Goal: Task Accomplishment & Management: Use online tool/utility

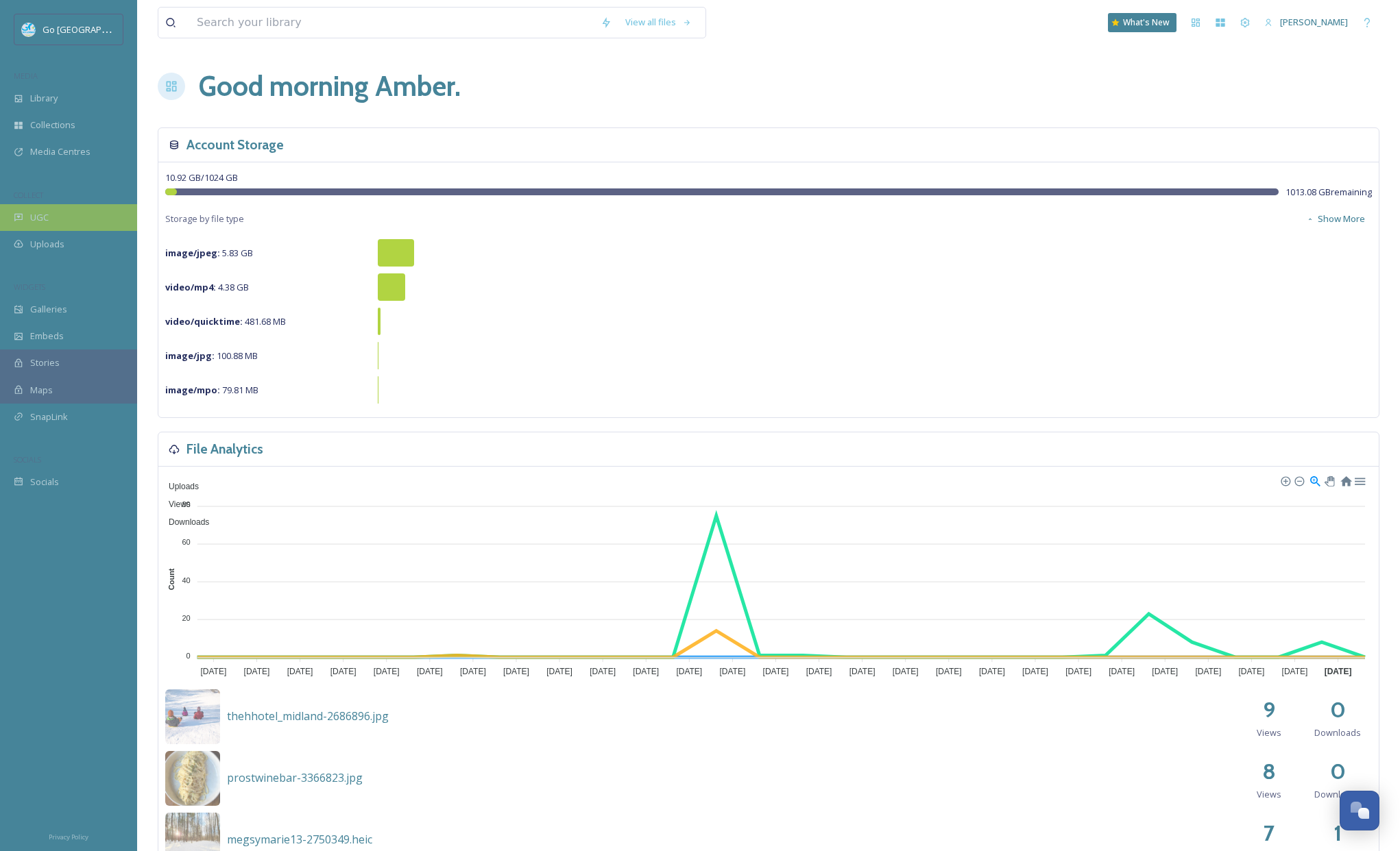
click at [95, 221] on div "UGC" at bounding box center [68, 217] width 137 height 26
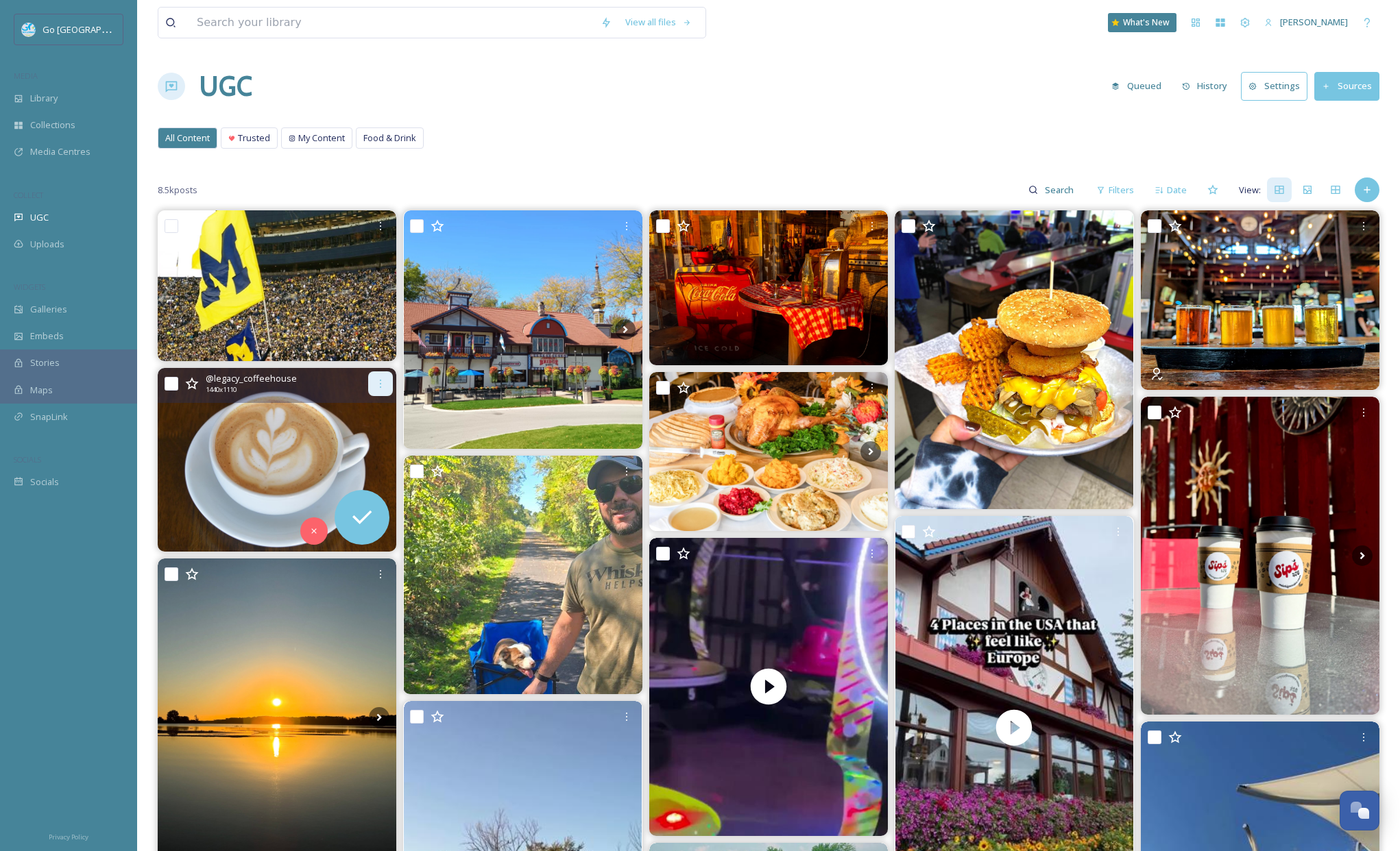
click at [374, 385] on div at bounding box center [380, 383] width 25 height 25
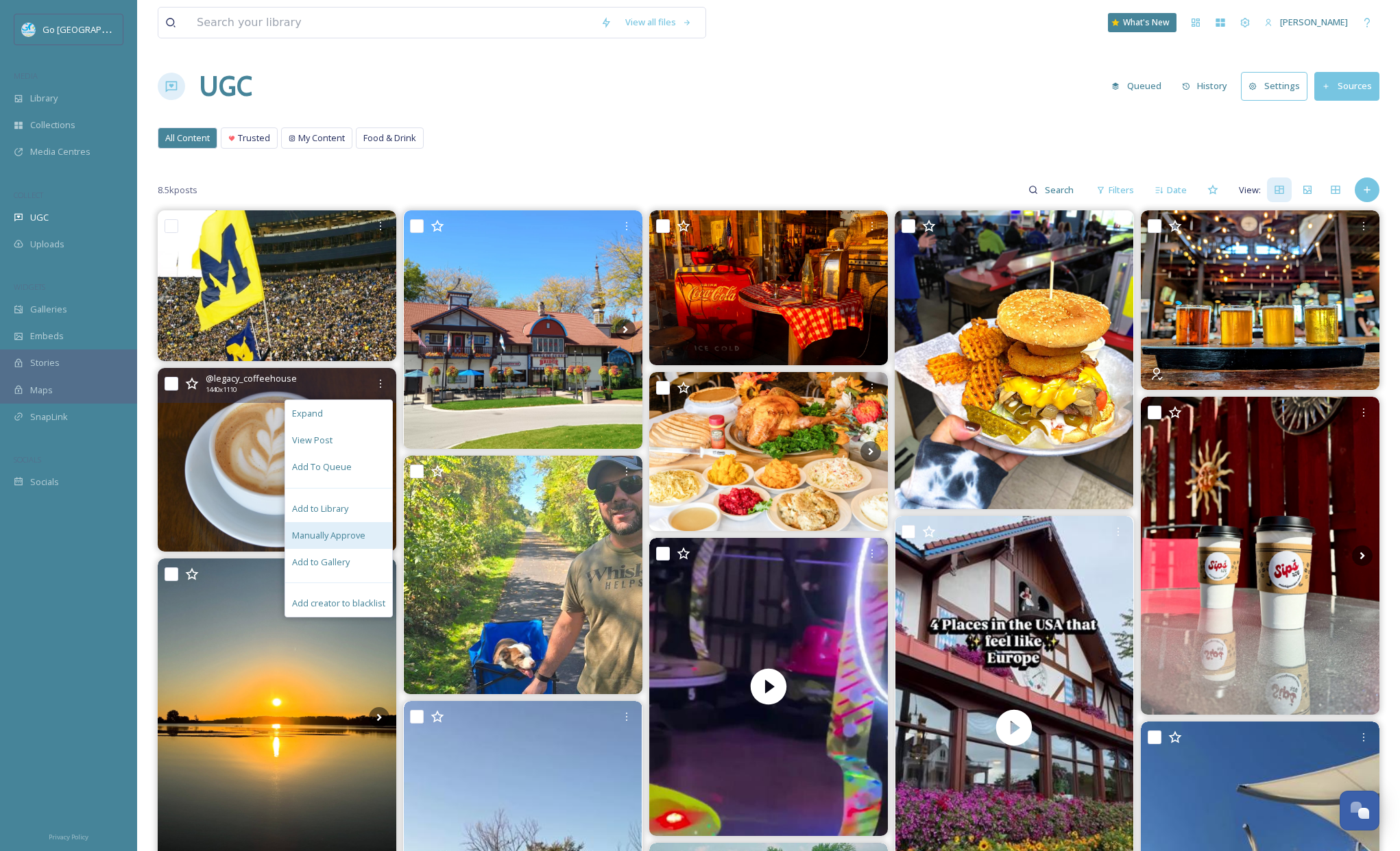
click at [346, 537] on span "Manually Approve" at bounding box center [329, 535] width 73 height 13
click at [154, 423] on div "View all files What's New [PERSON_NAME] UGC Queued History Settings Sources All…" at bounding box center [768, 740] width 1262 height 1480
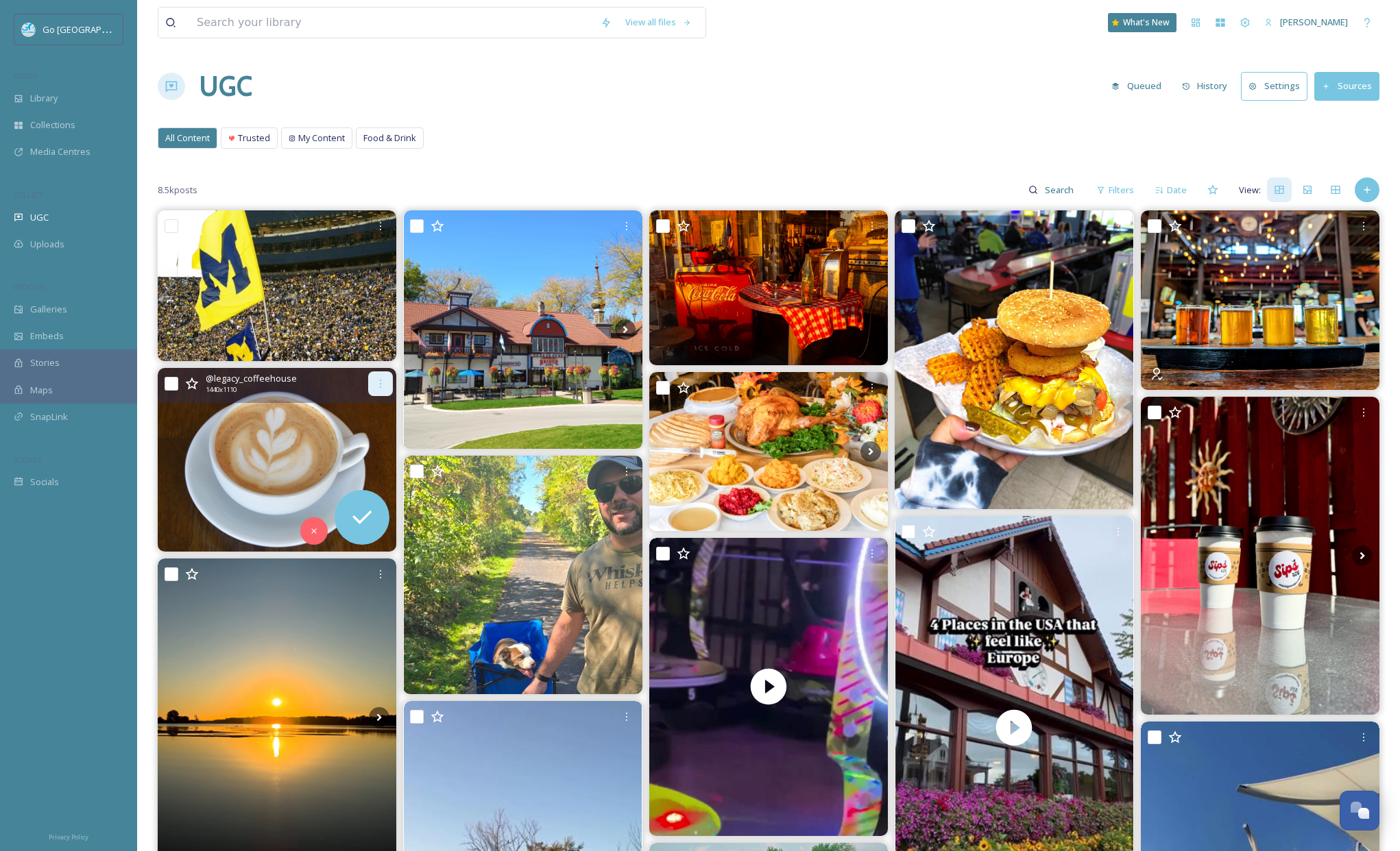
click at [379, 395] on div at bounding box center [380, 383] width 25 height 25
click at [375, 388] on icon at bounding box center [380, 384] width 11 height 11
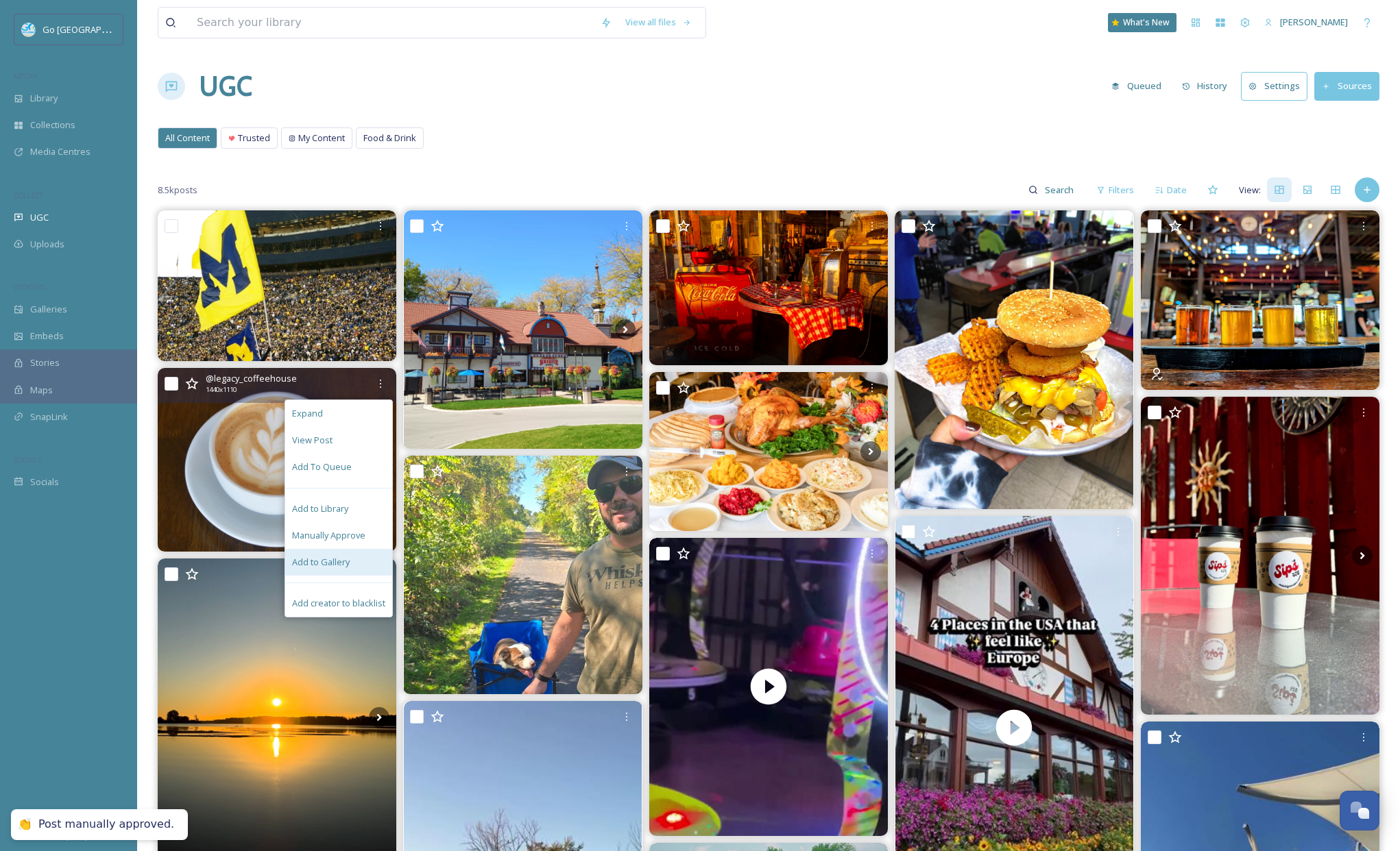
click at [343, 557] on span "Add to Gallery" at bounding box center [321, 562] width 58 height 13
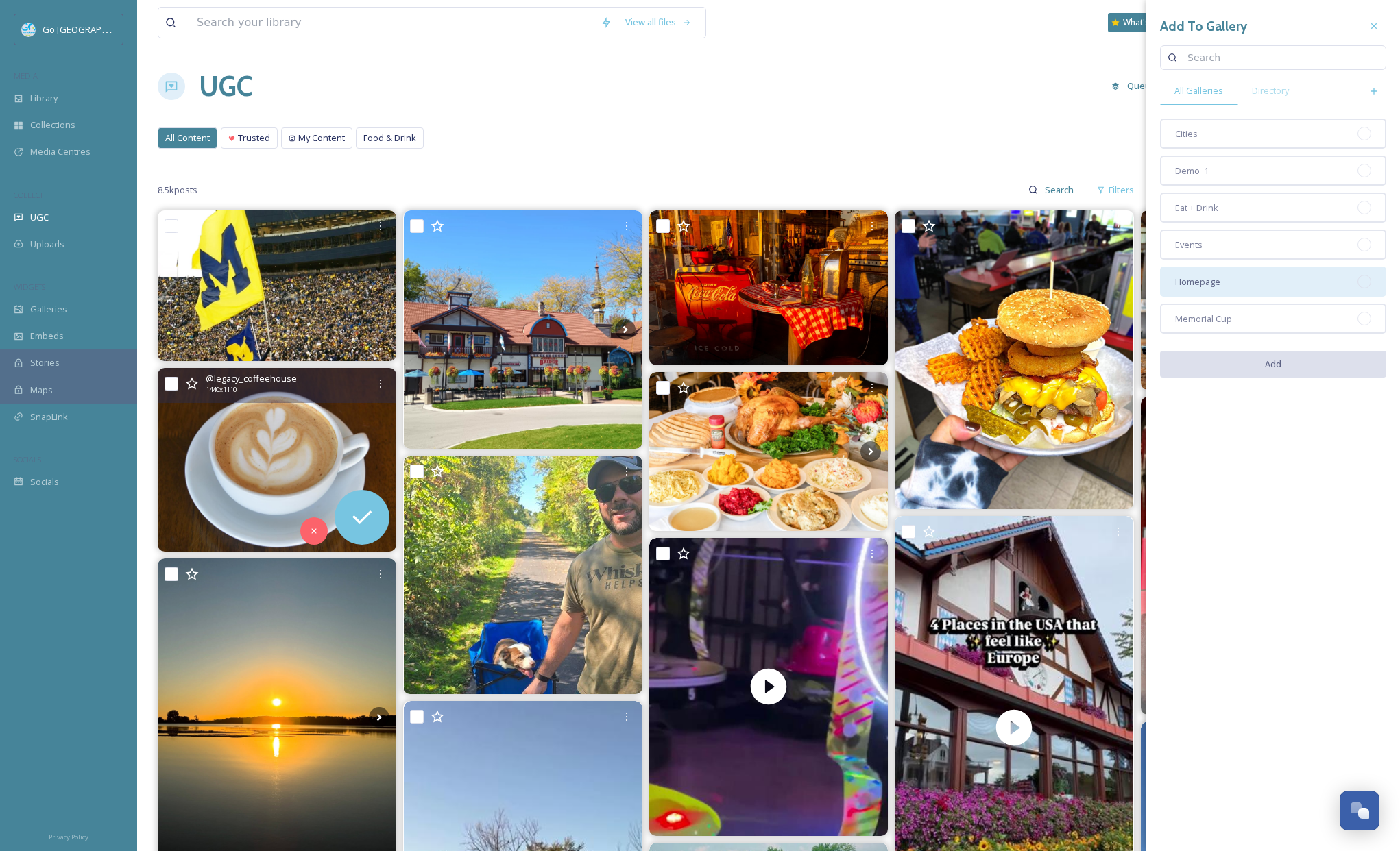
click at [1234, 283] on div "Homepage" at bounding box center [1273, 281] width 226 height 30
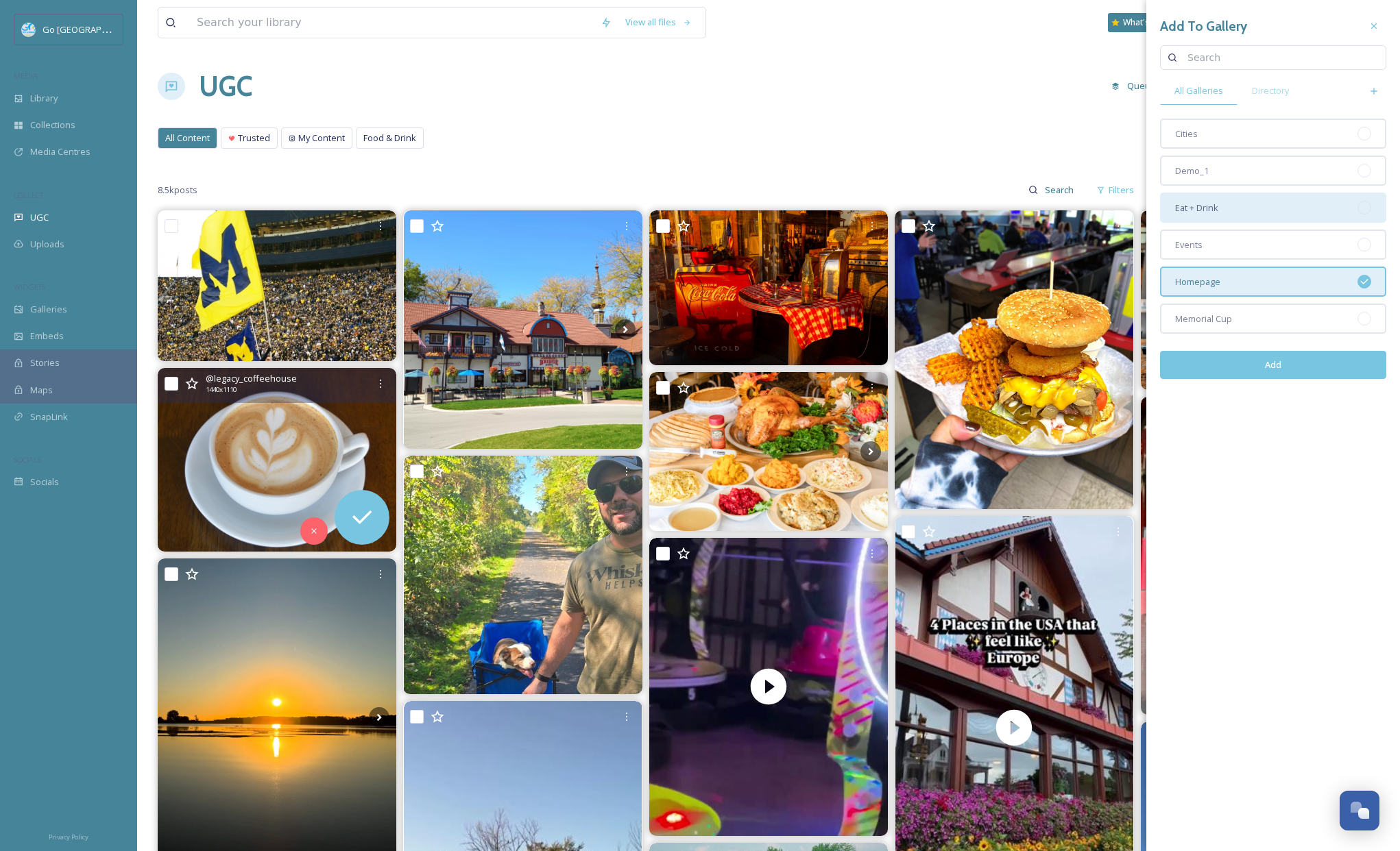
click at [1237, 204] on div "Eat + Drink" at bounding box center [1273, 207] width 226 height 30
click at [1294, 379] on div "Add" at bounding box center [1273, 364] width 226 height 49
click at [1293, 363] on button "Add" at bounding box center [1273, 364] width 226 height 28
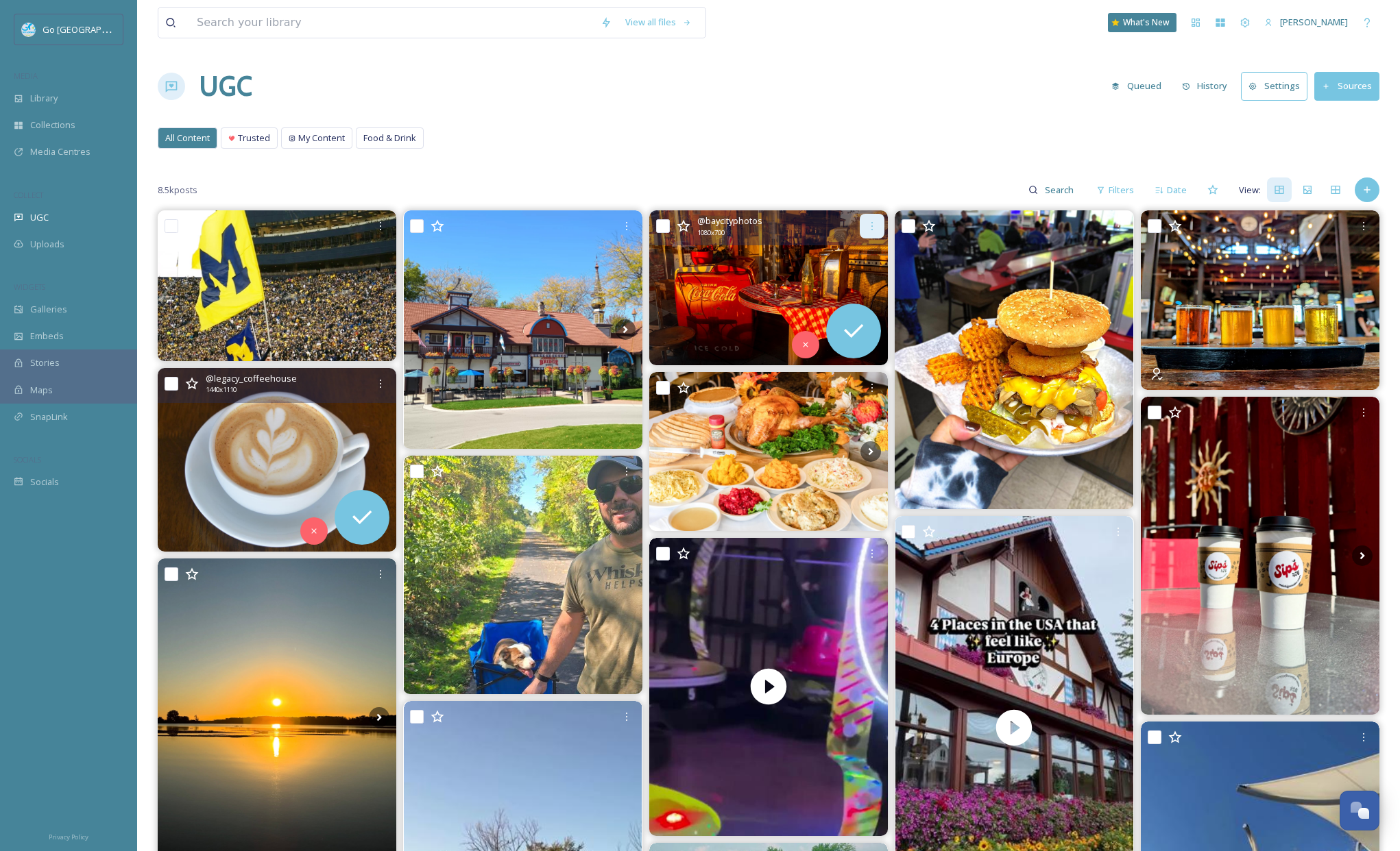
click at [873, 224] on icon at bounding box center [871, 226] width 11 height 11
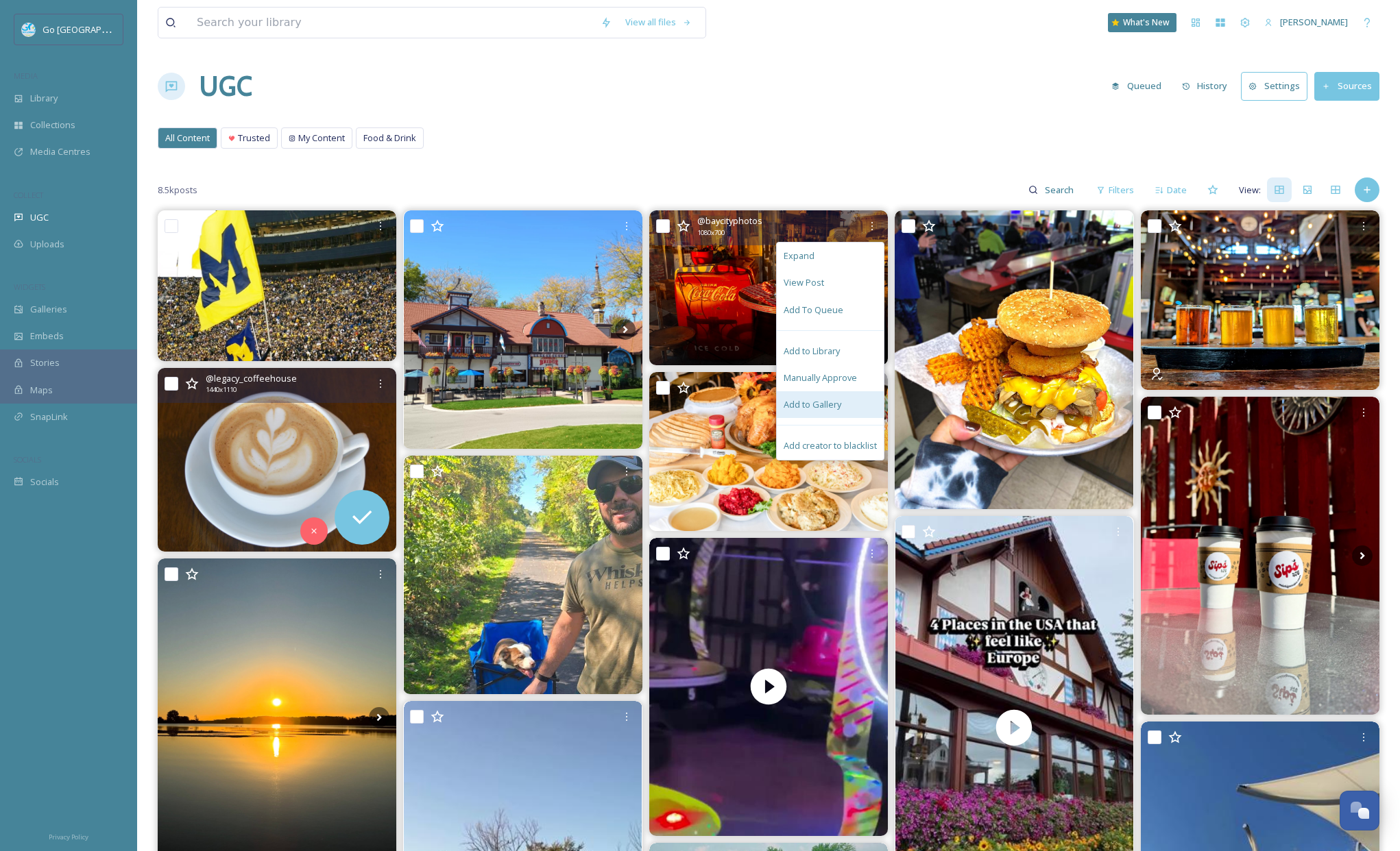
click at [829, 406] on span "Add to Gallery" at bounding box center [813, 404] width 58 height 13
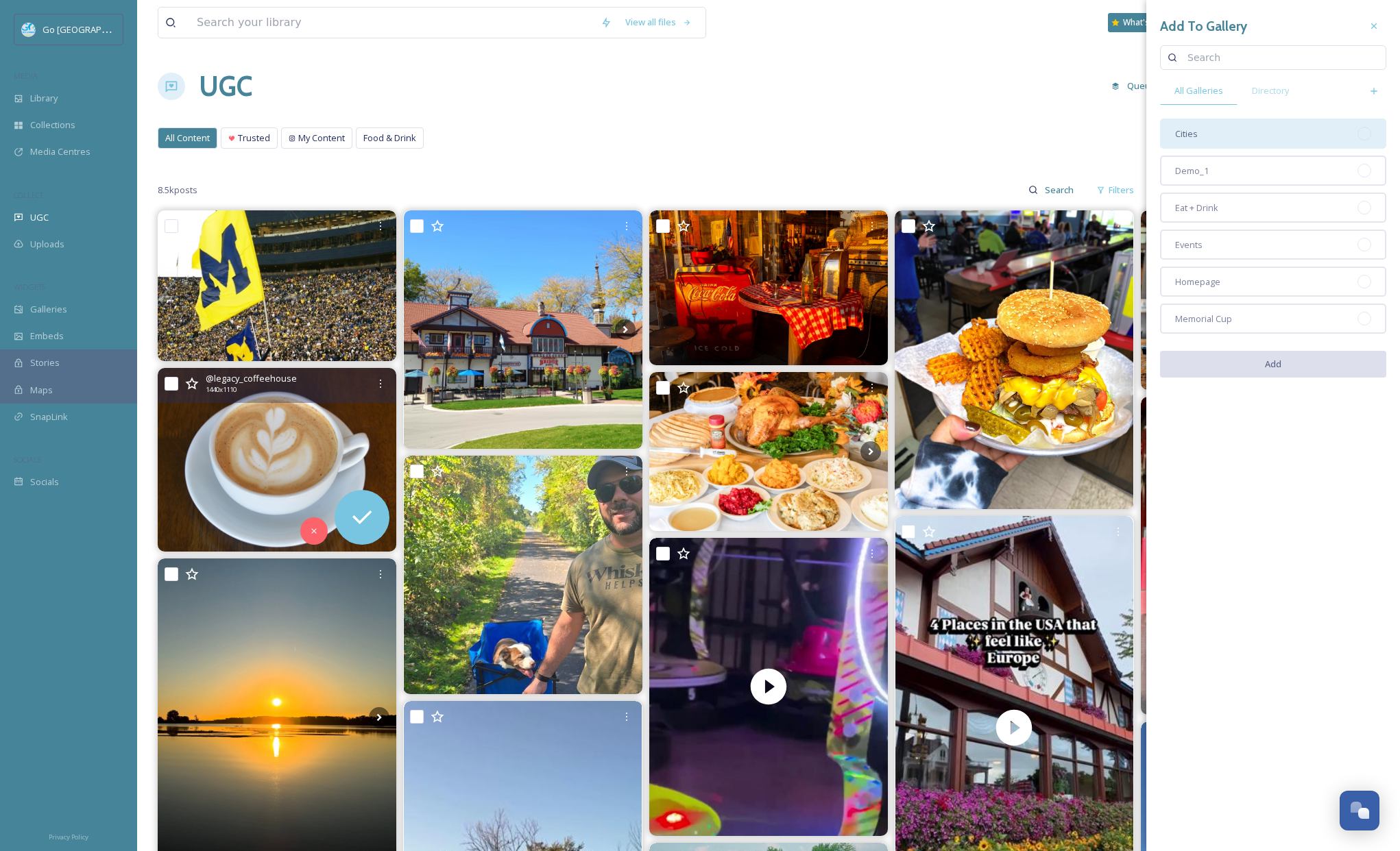
click at [1249, 145] on div "Cities" at bounding box center [1273, 133] width 226 height 30
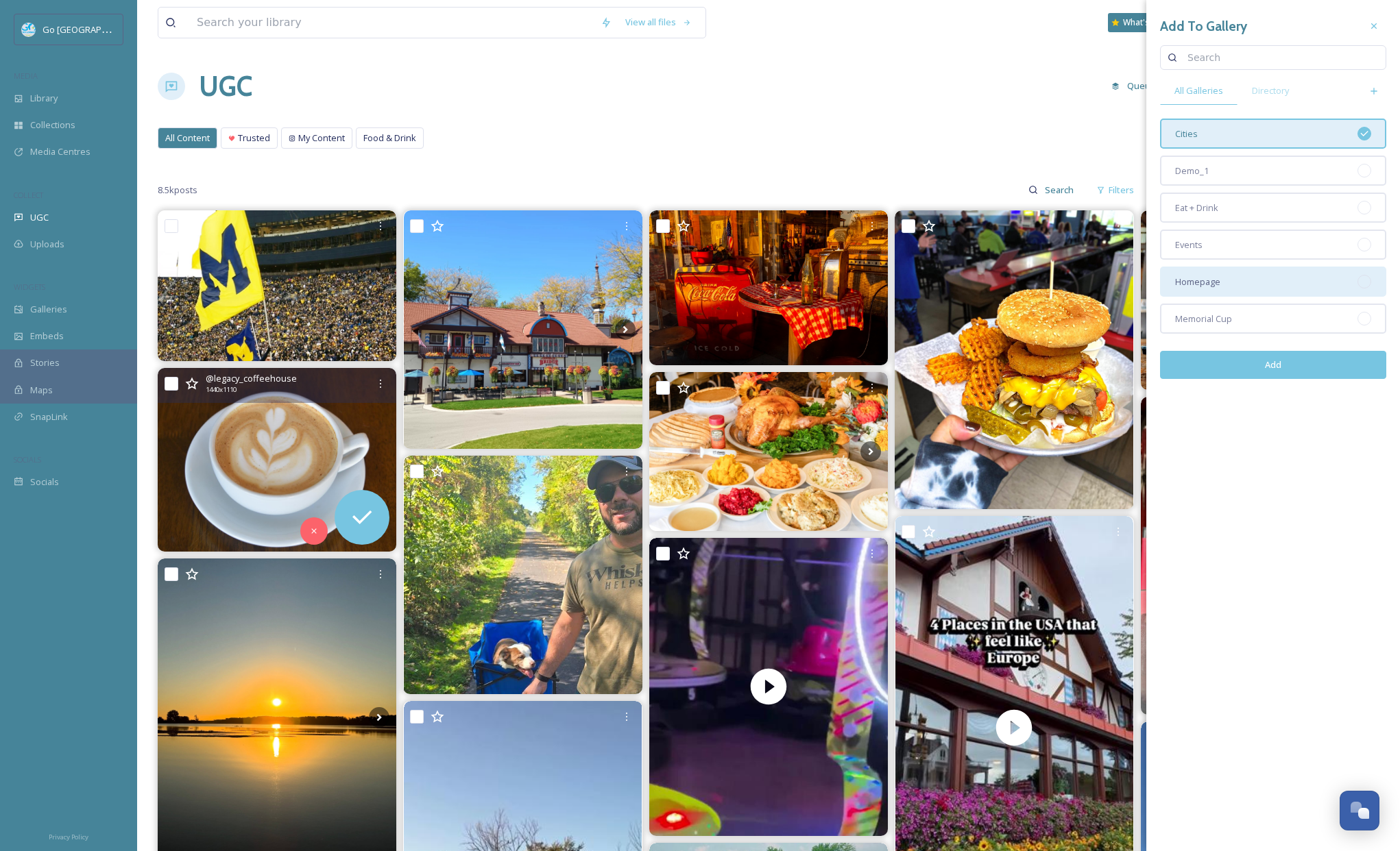
click at [1237, 283] on div "Homepage" at bounding box center [1273, 281] width 226 height 30
drag, startPoint x: 1276, startPoint y: 368, endPoint x: 1260, endPoint y: 373, distance: 16.8
click at [1276, 368] on button "Add" at bounding box center [1273, 364] width 226 height 28
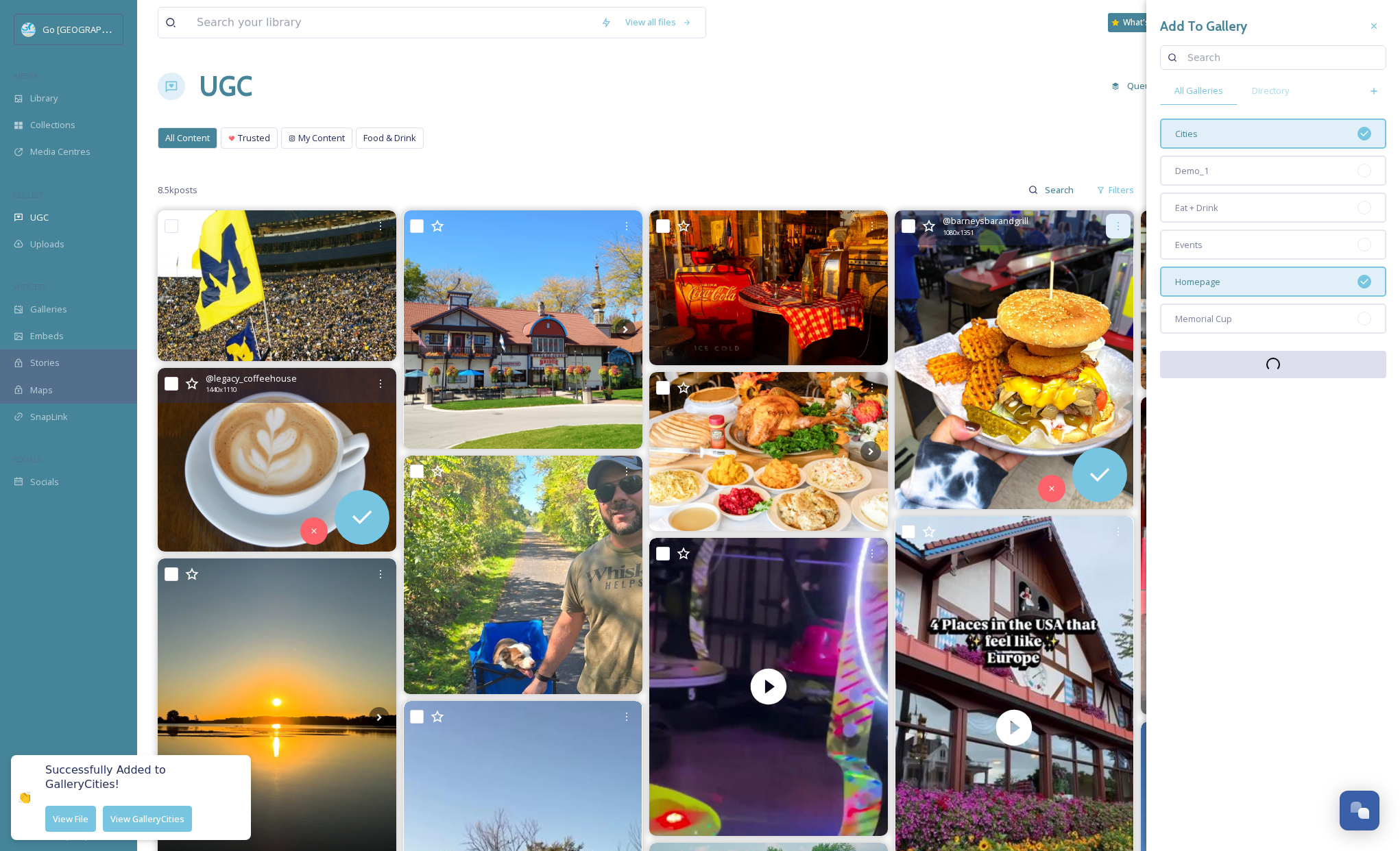
click at [1116, 224] on icon at bounding box center [1117, 226] width 11 height 11
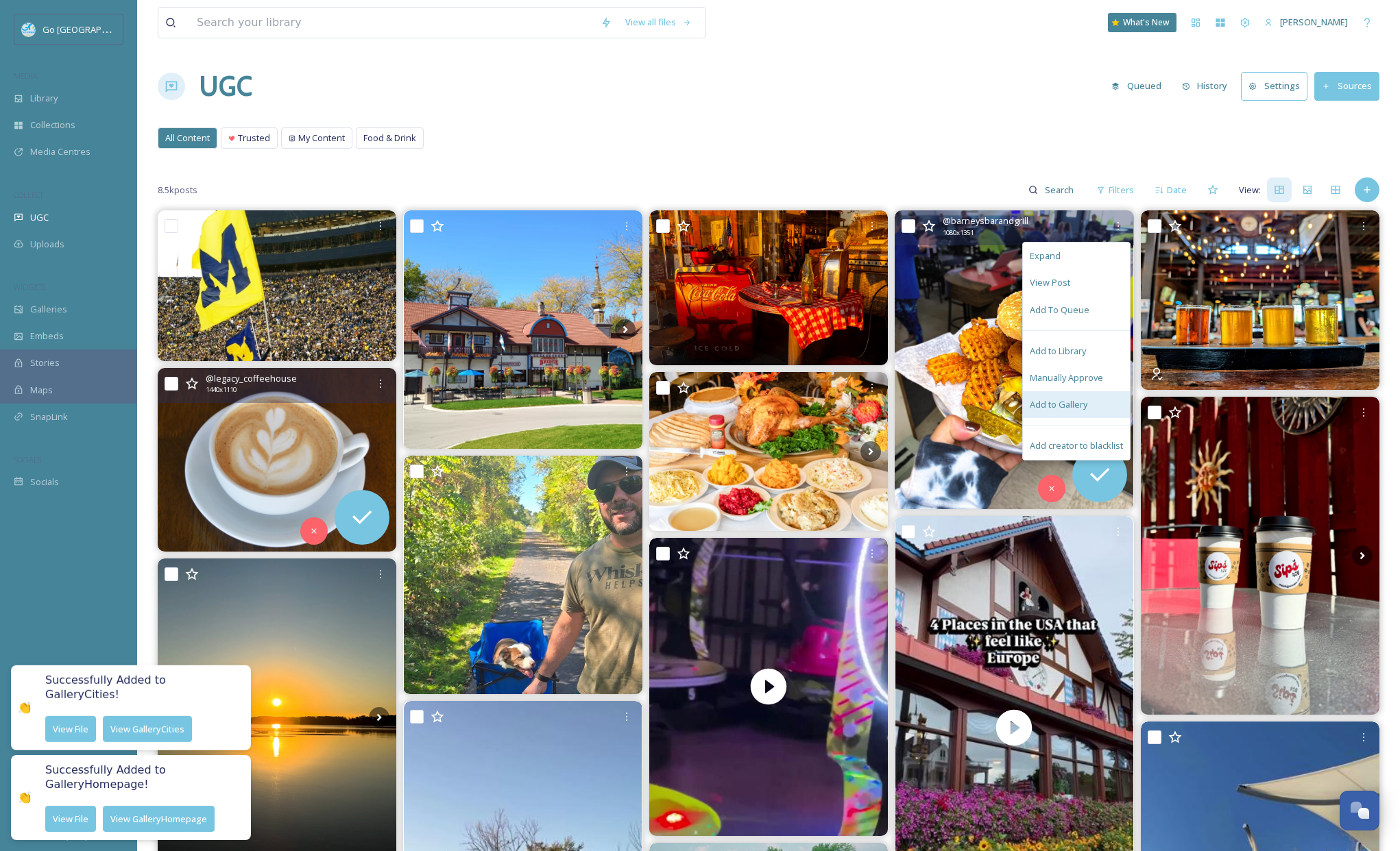
click at [1093, 404] on div "Add to Gallery" at bounding box center [1077, 404] width 107 height 26
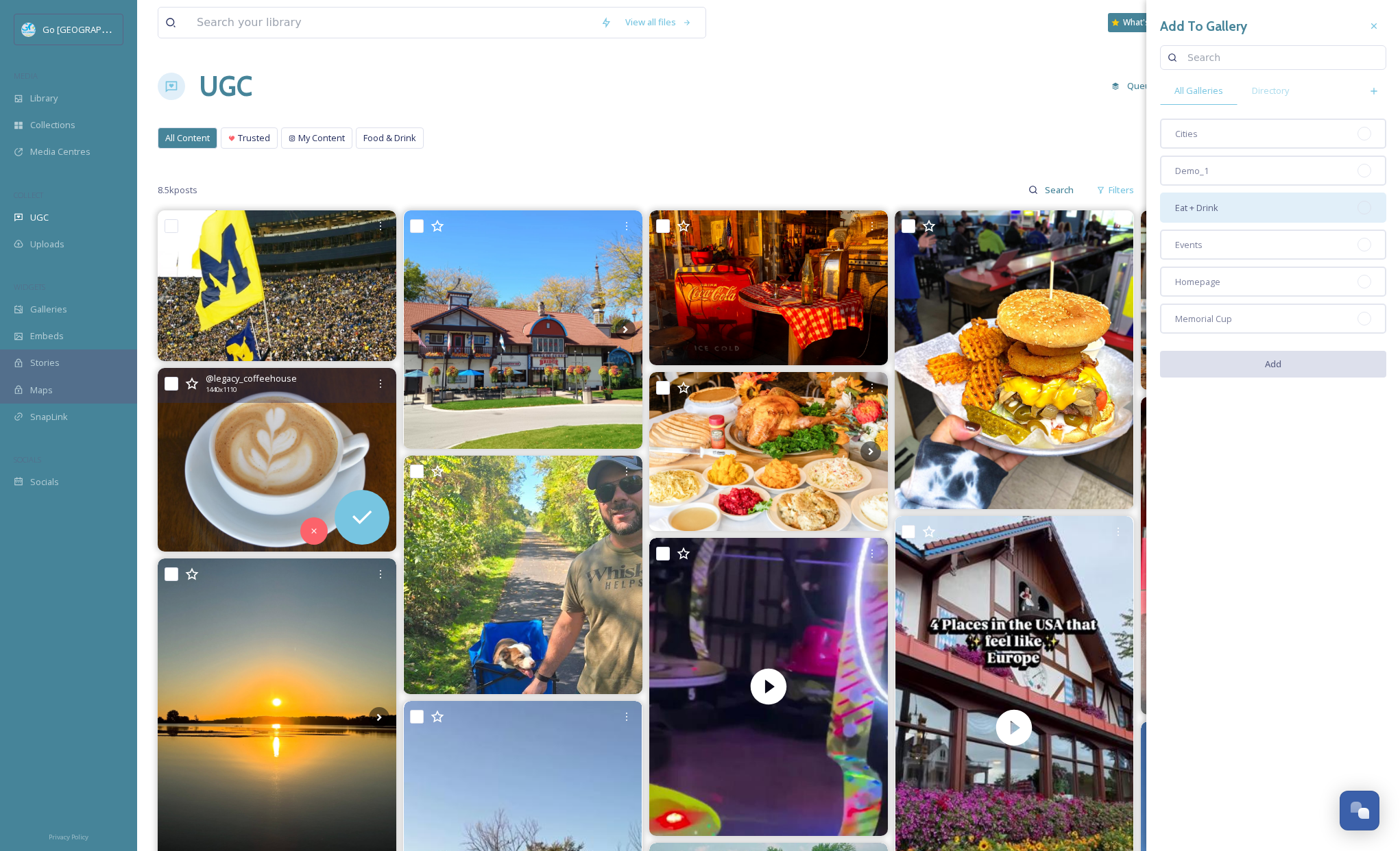
click at [1262, 214] on div "Eat + Drink" at bounding box center [1273, 207] width 226 height 30
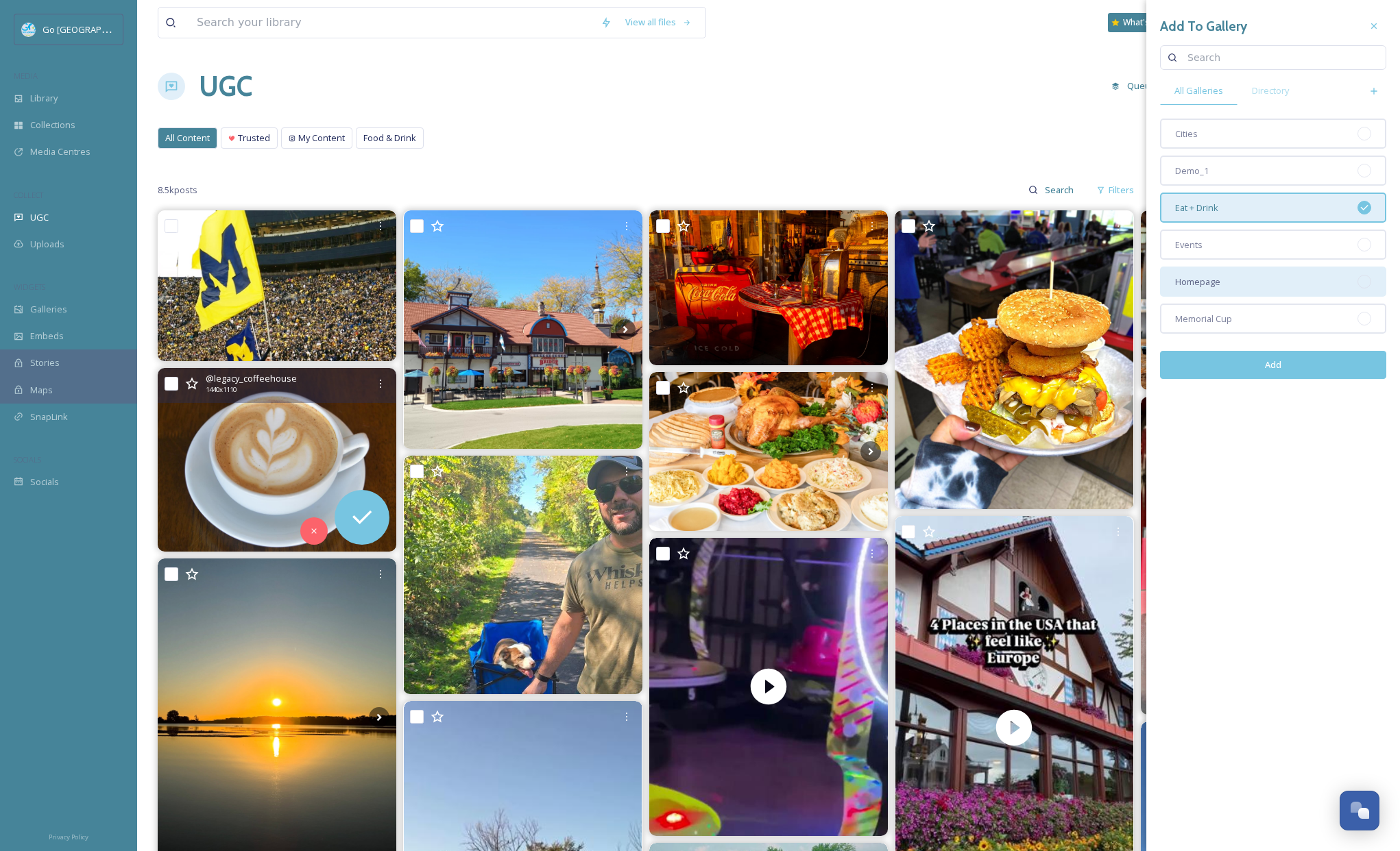
click at [1238, 277] on div "Homepage" at bounding box center [1273, 281] width 226 height 30
click at [1270, 362] on button "Add" at bounding box center [1273, 364] width 226 height 28
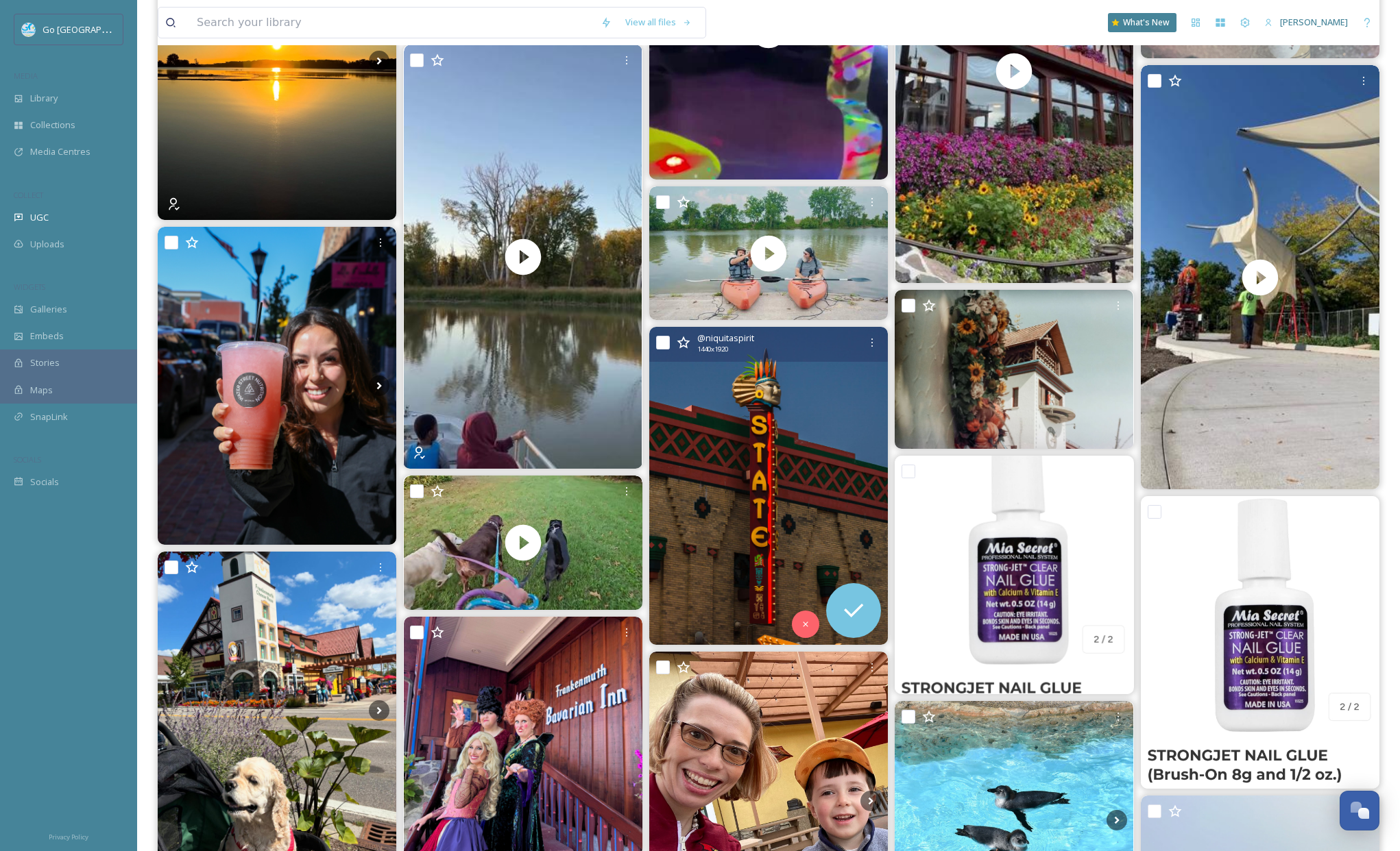
scroll to position [643, 0]
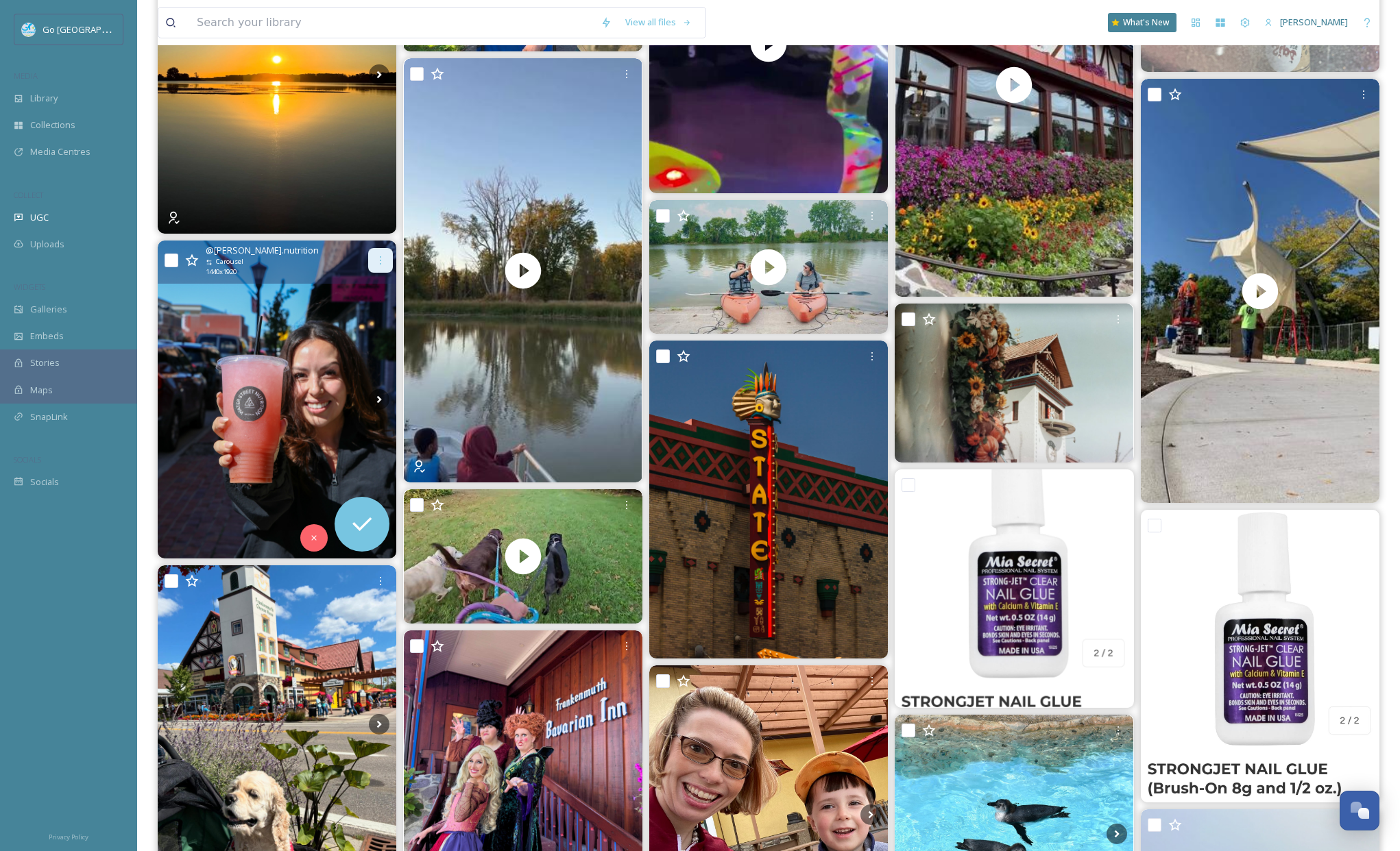
click at [375, 256] on icon at bounding box center [380, 260] width 11 height 11
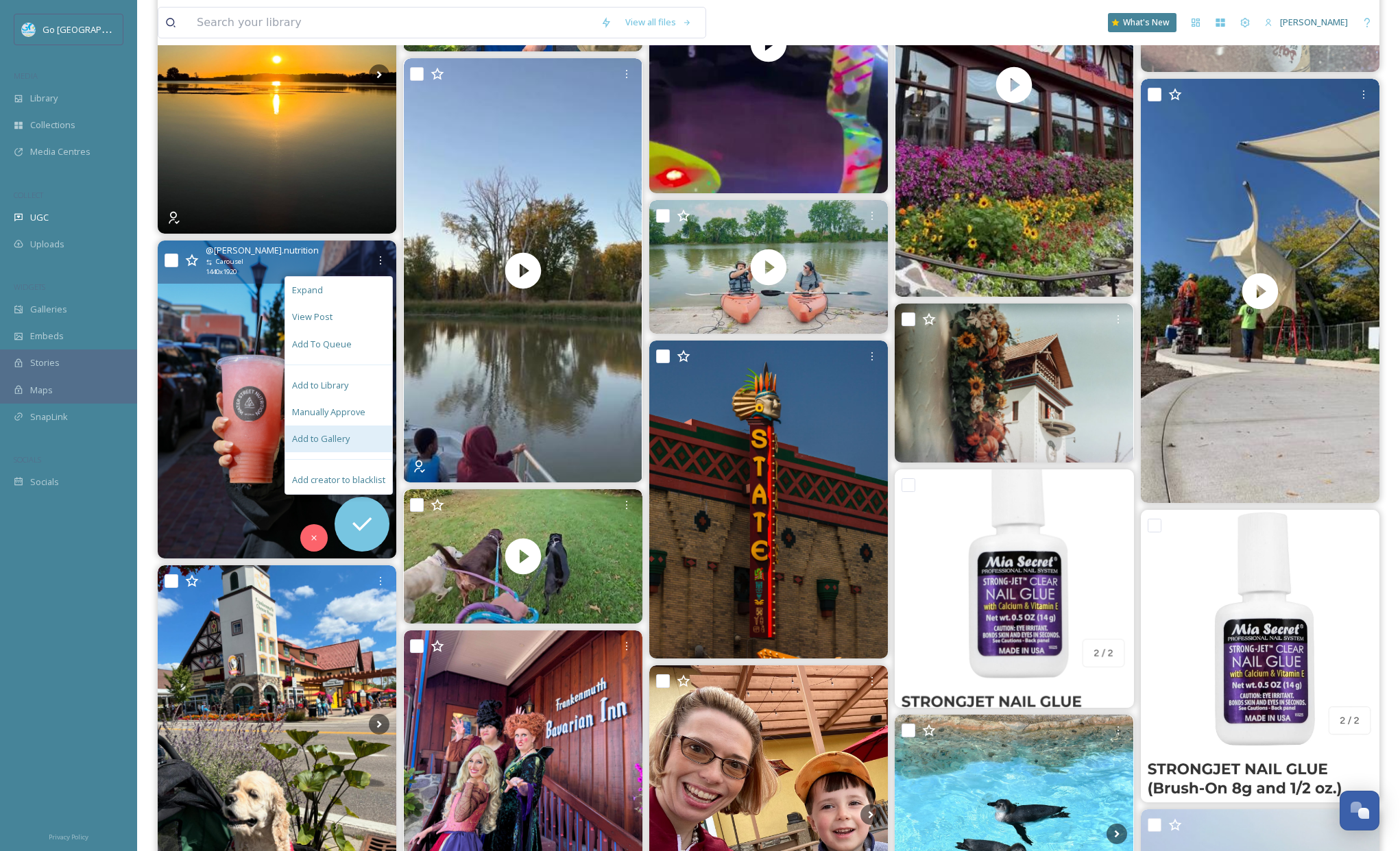
click at [350, 433] on div "Add to Gallery" at bounding box center [339, 438] width 107 height 26
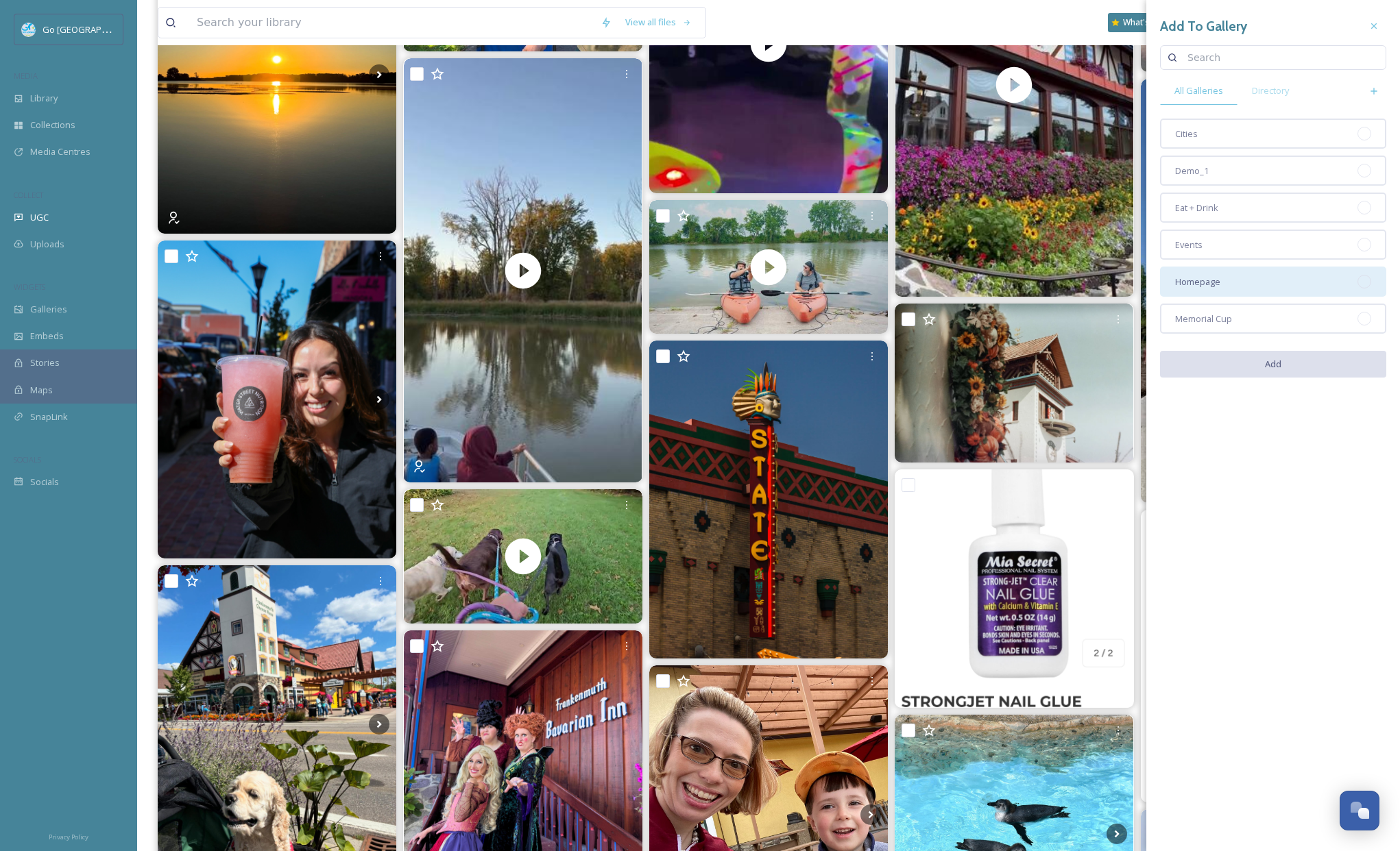
click at [1197, 283] on span "Homepage" at bounding box center [1197, 282] width 45 height 13
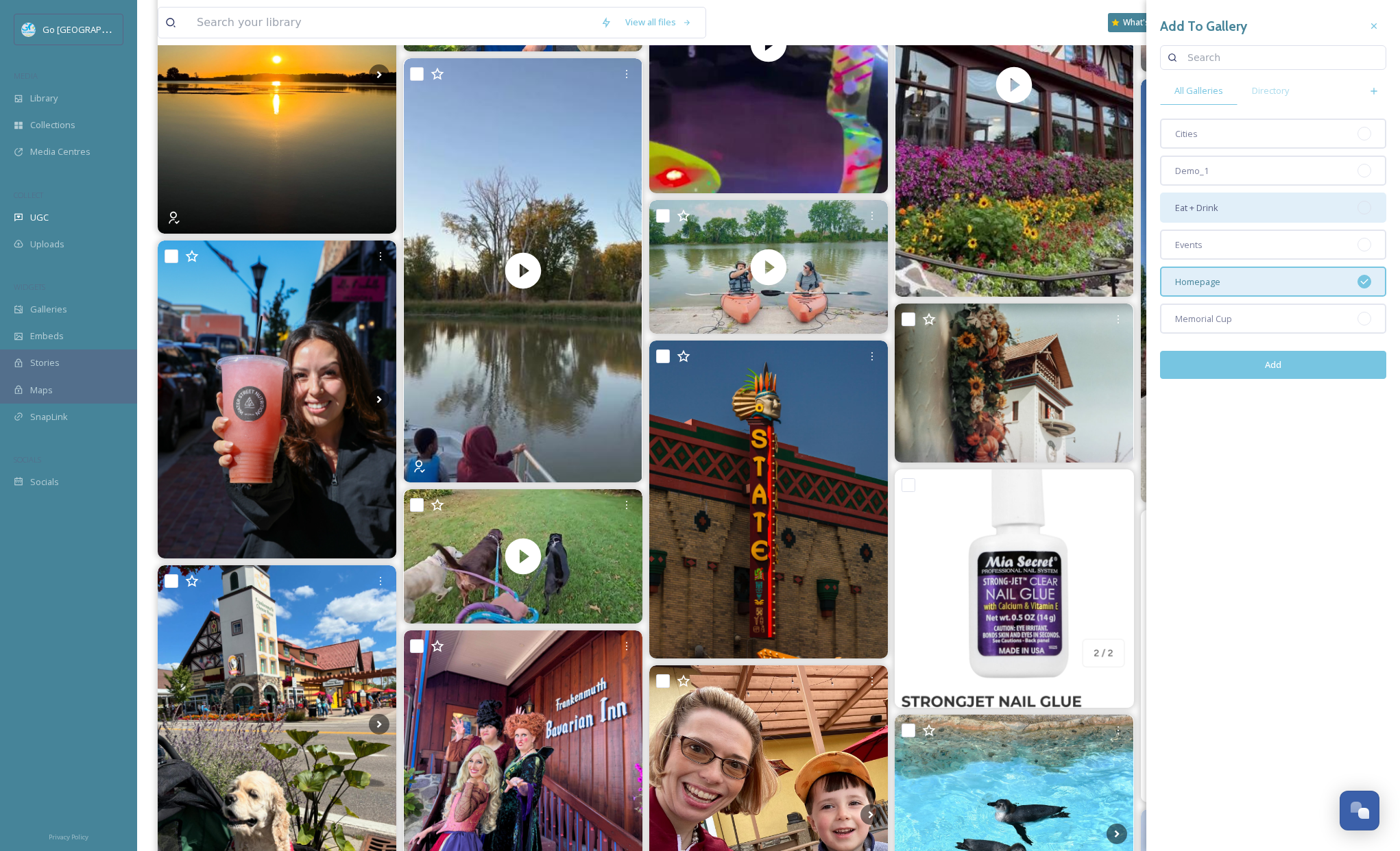
click at [1216, 213] on span "Eat + Drink" at bounding box center [1196, 208] width 43 height 13
click at [1266, 368] on button "Add" at bounding box center [1273, 364] width 226 height 28
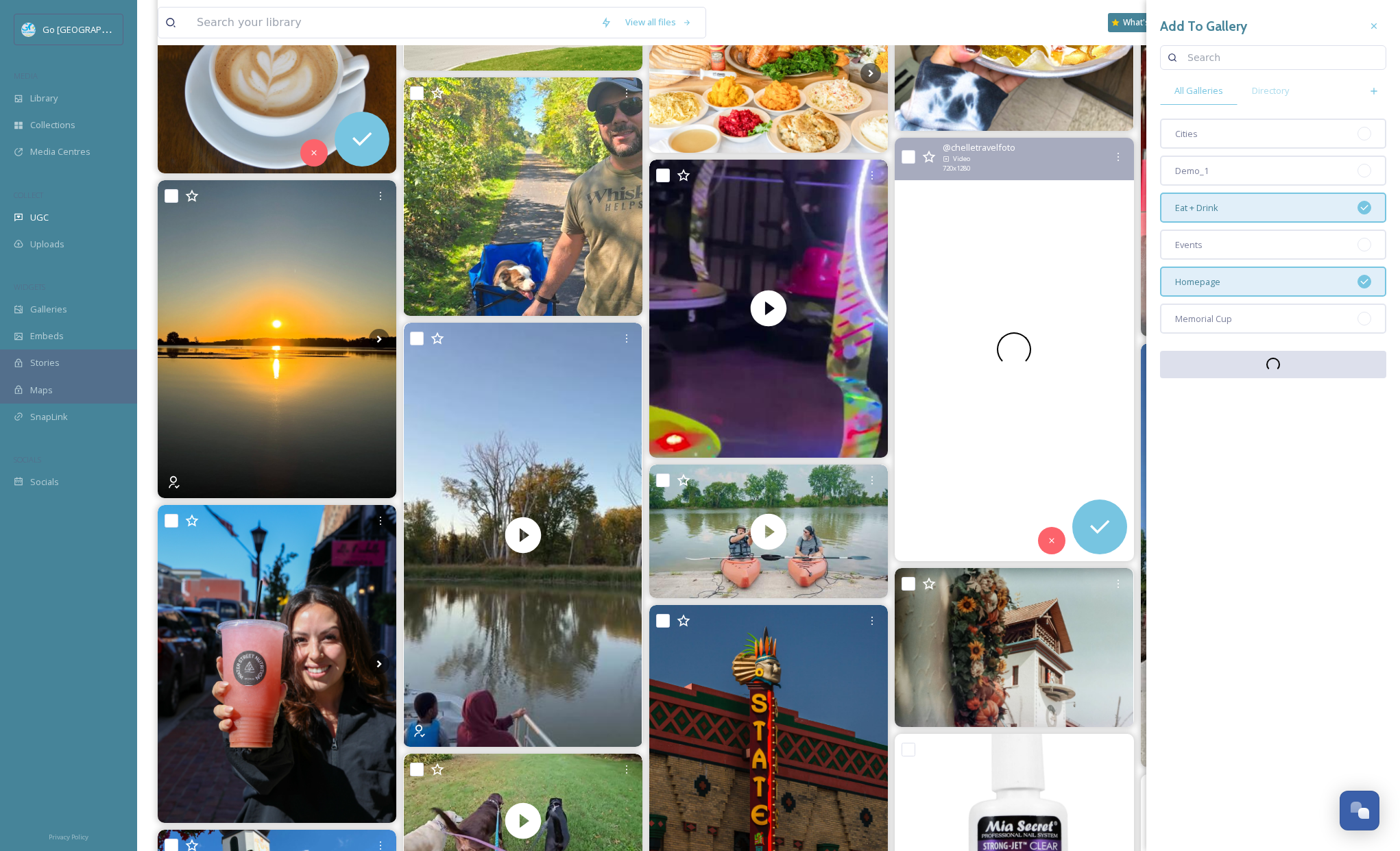
scroll to position [374, 0]
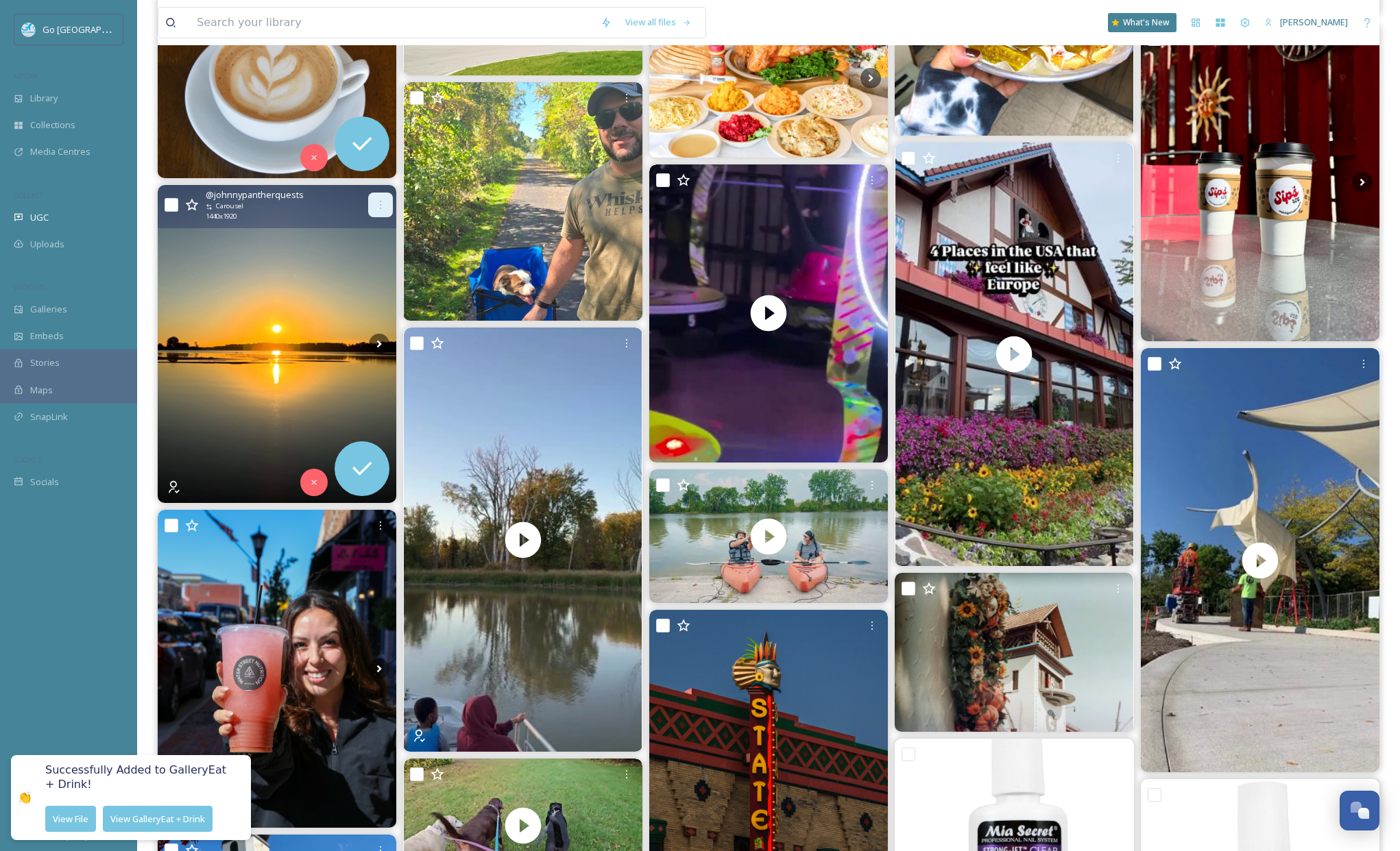
click at [387, 213] on div at bounding box center [380, 204] width 25 height 25
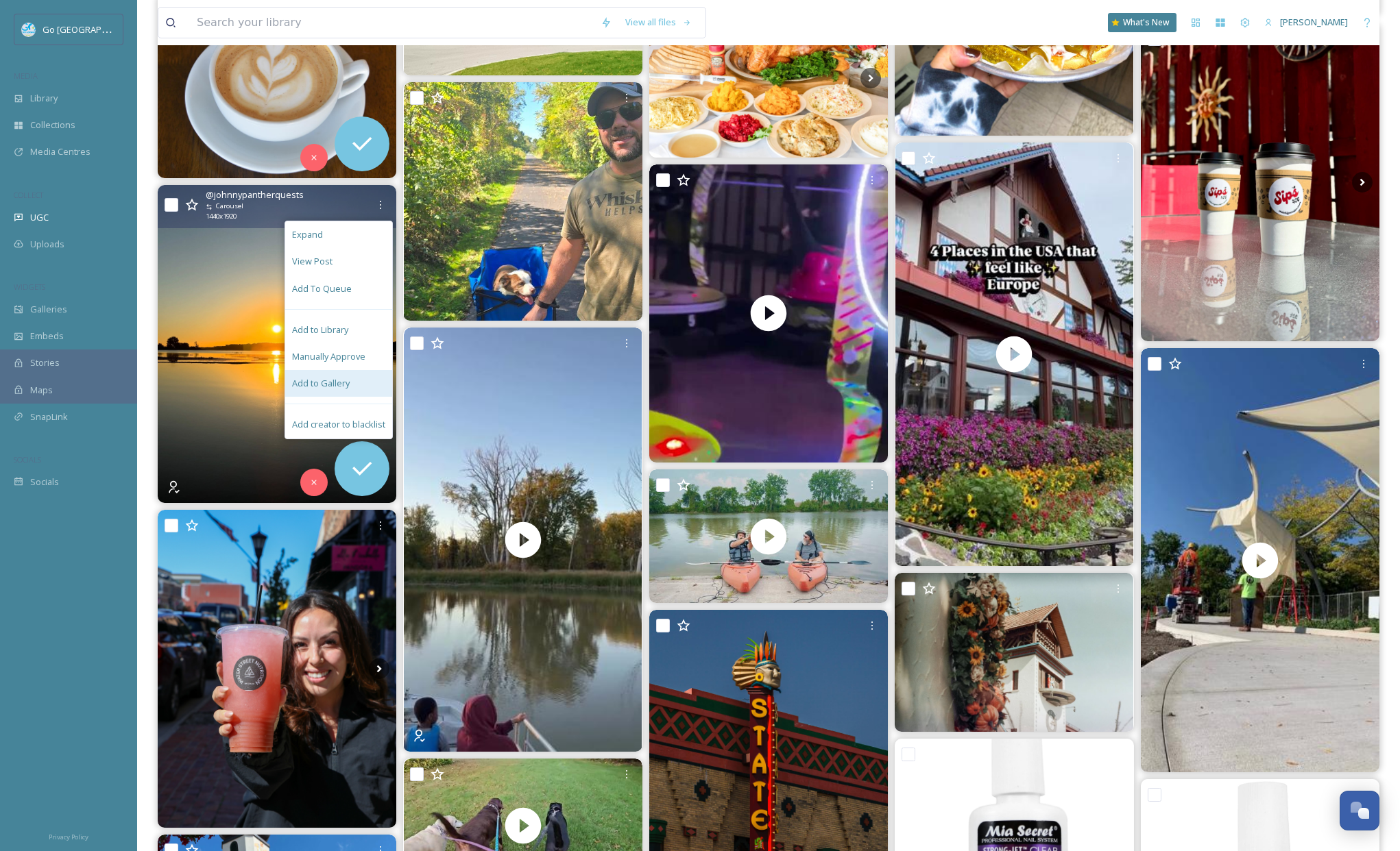
click at [326, 379] on span "Add to Gallery" at bounding box center [321, 383] width 58 height 13
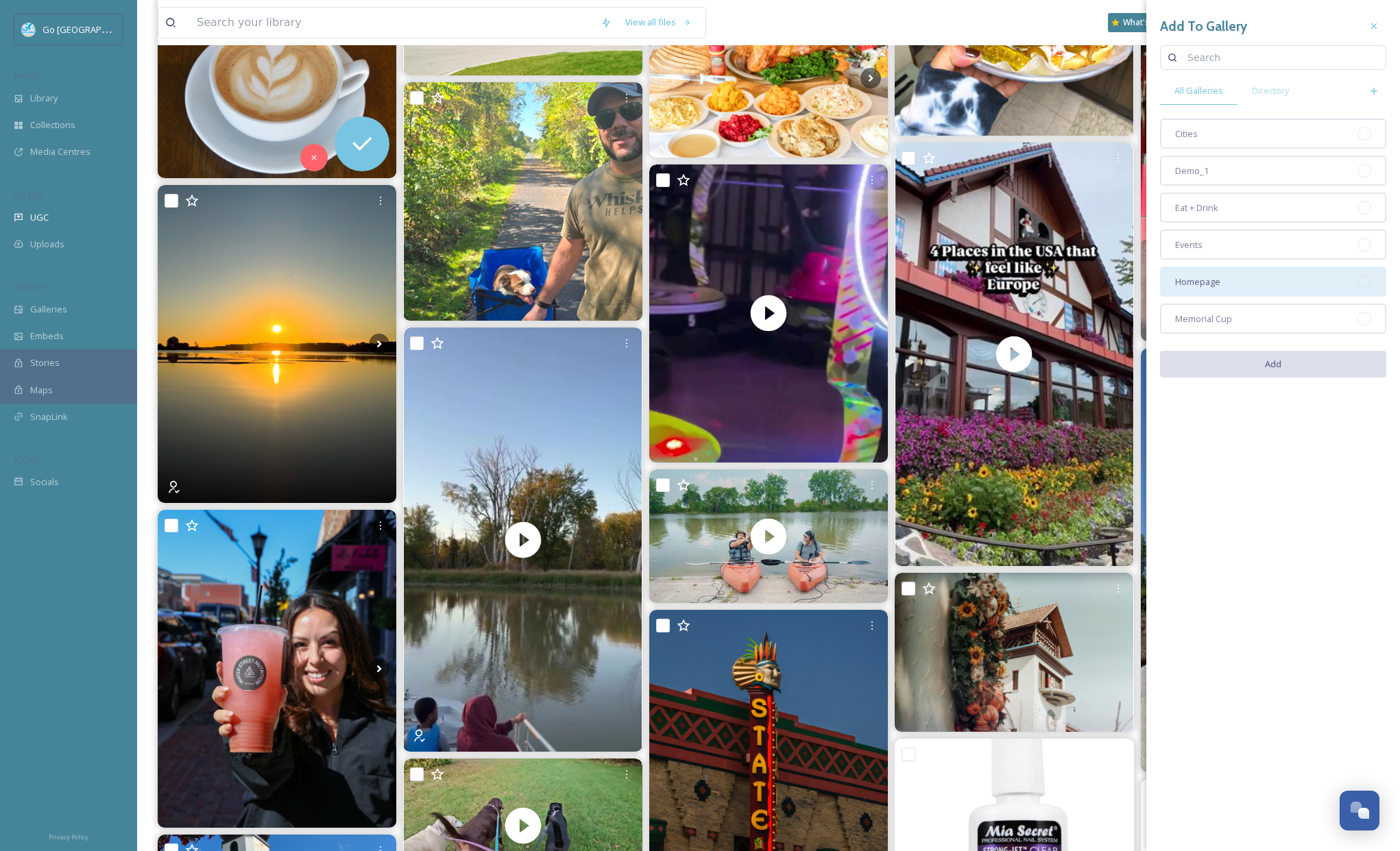
click at [1227, 276] on div "Homepage" at bounding box center [1273, 281] width 226 height 30
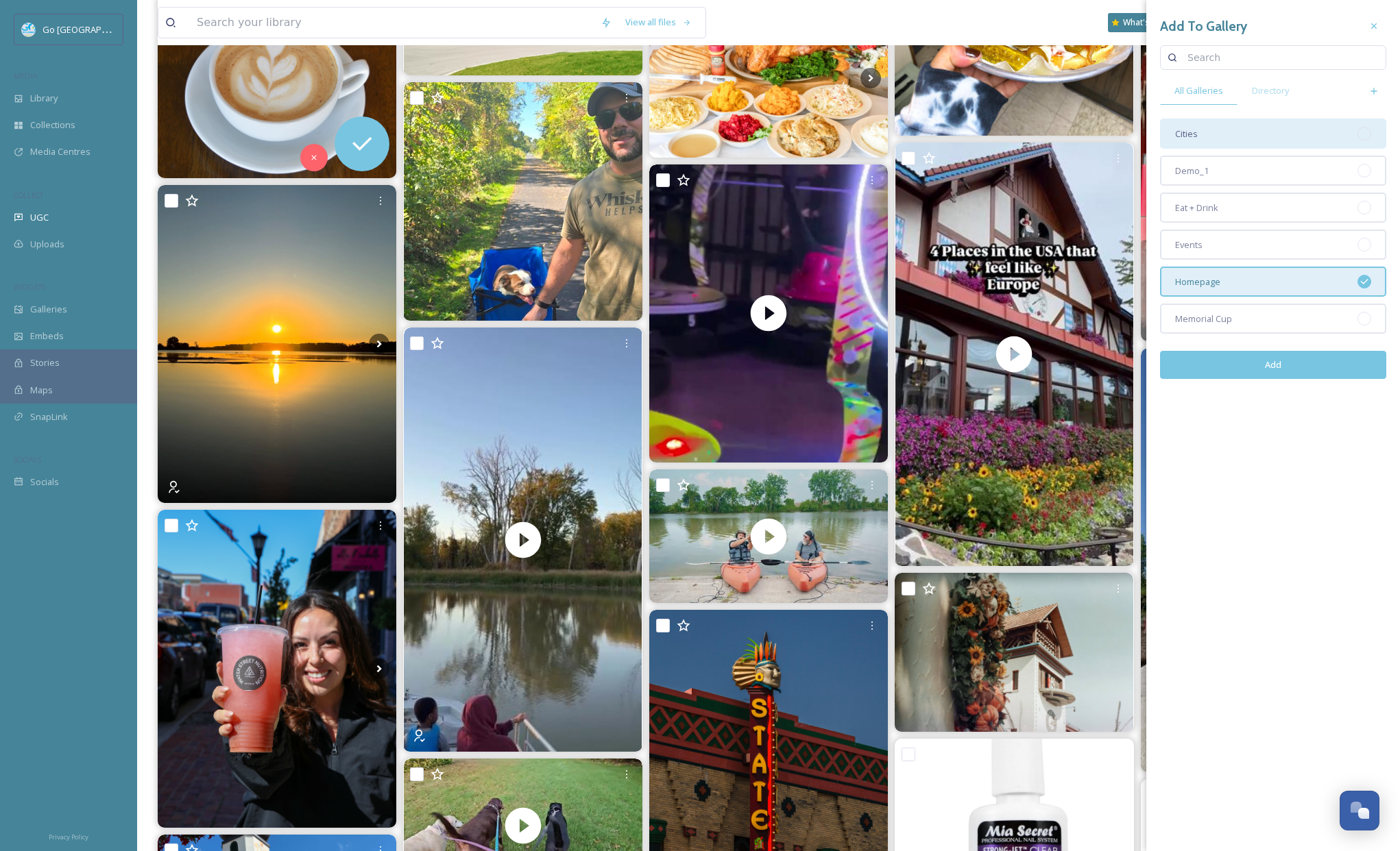
click at [1217, 135] on div "Cities" at bounding box center [1273, 133] width 226 height 30
click at [1293, 355] on button "Add" at bounding box center [1273, 364] width 226 height 28
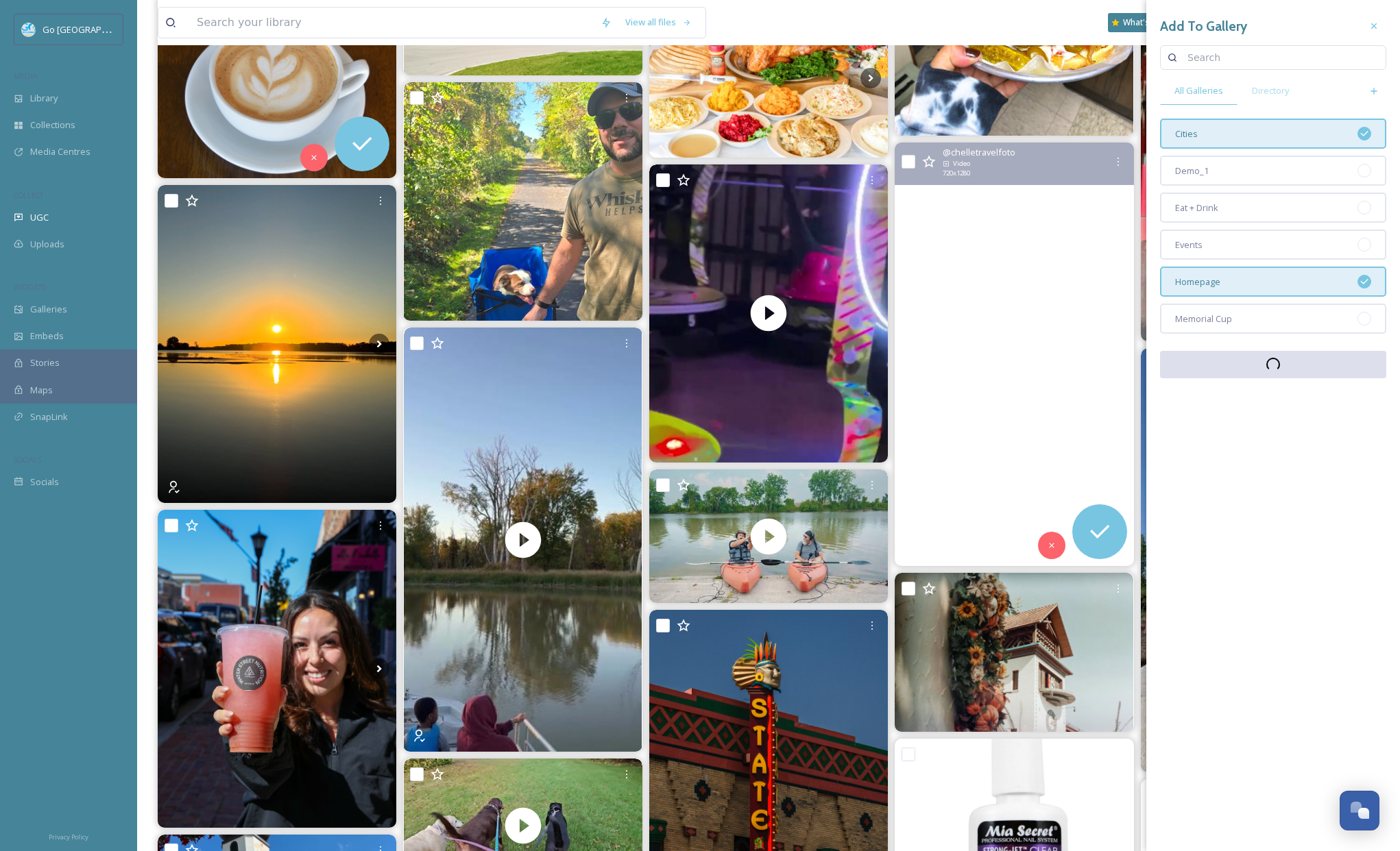
scroll to position [173, 0]
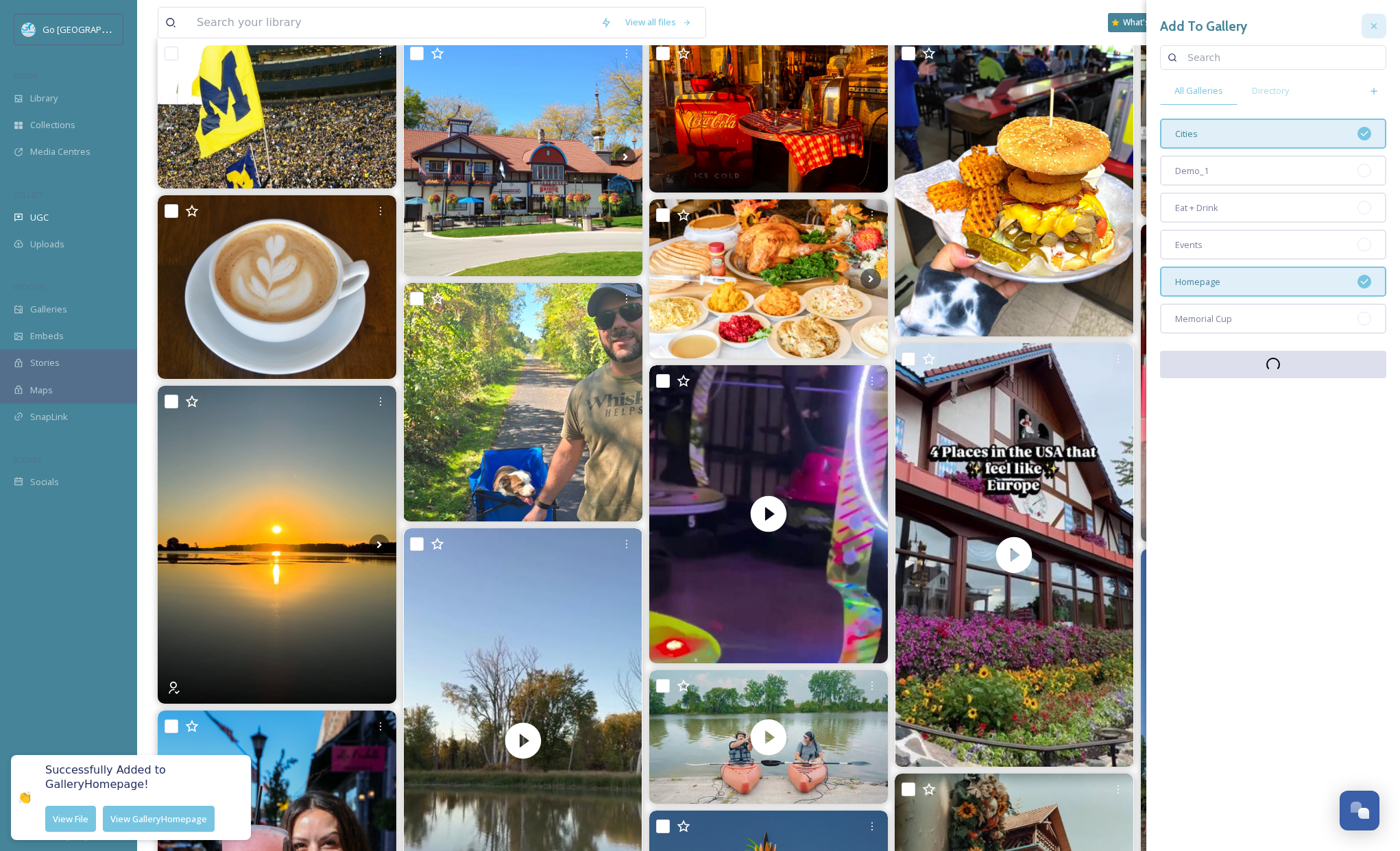
click at [1330, 23] on icon at bounding box center [1373, 26] width 11 height 11
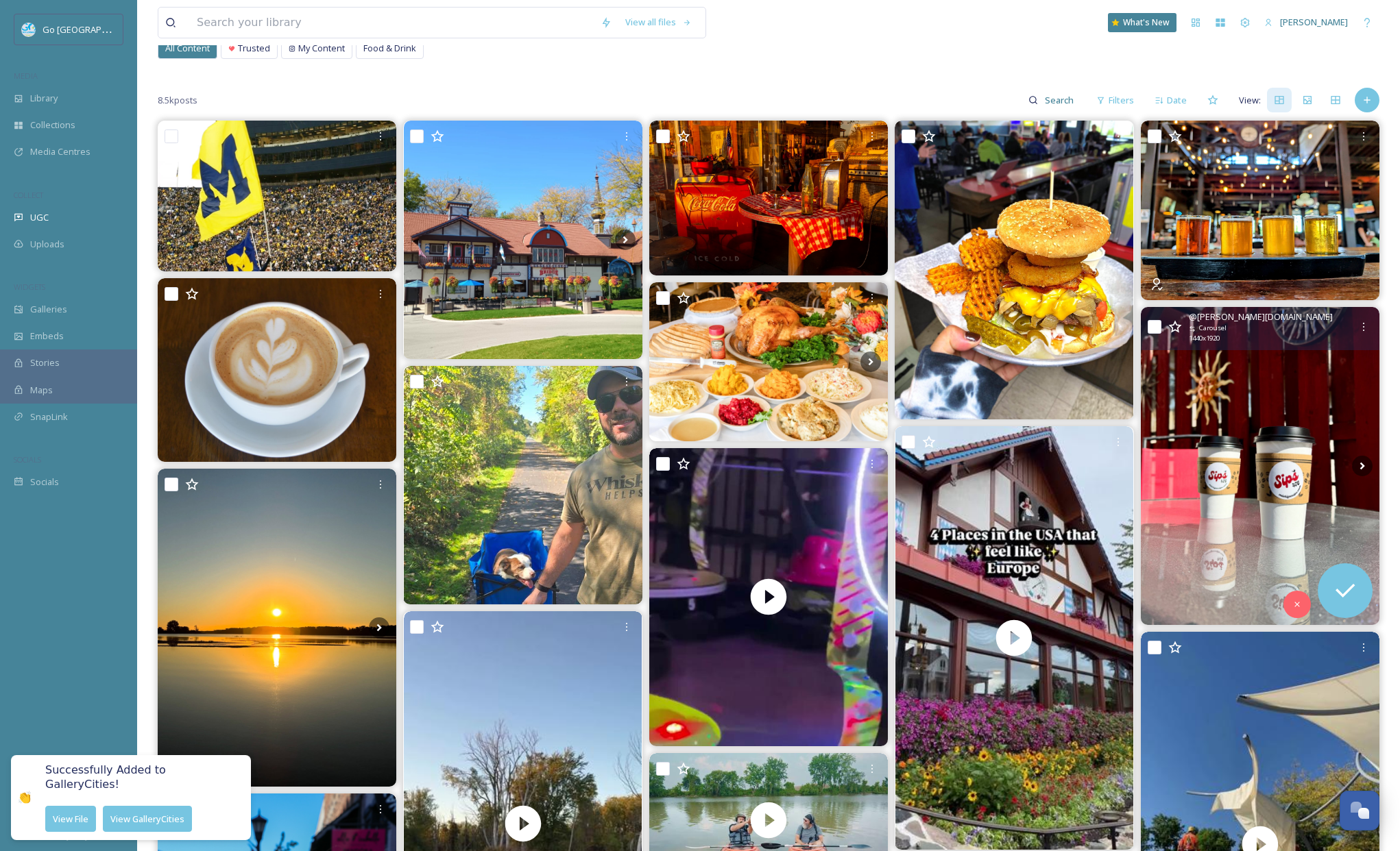
scroll to position [0, 0]
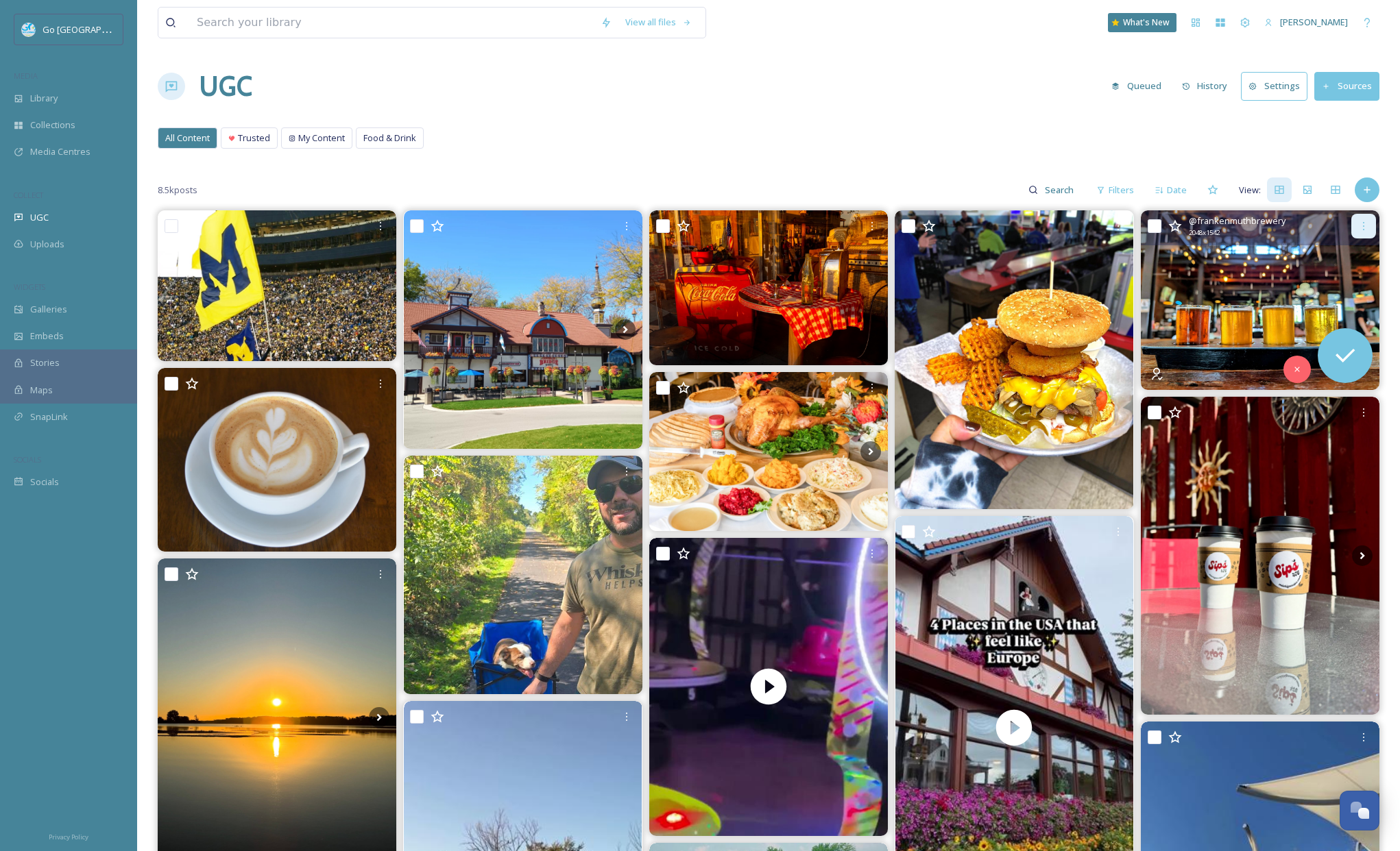
click at [1330, 226] on icon at bounding box center [1363, 226] width 11 height 11
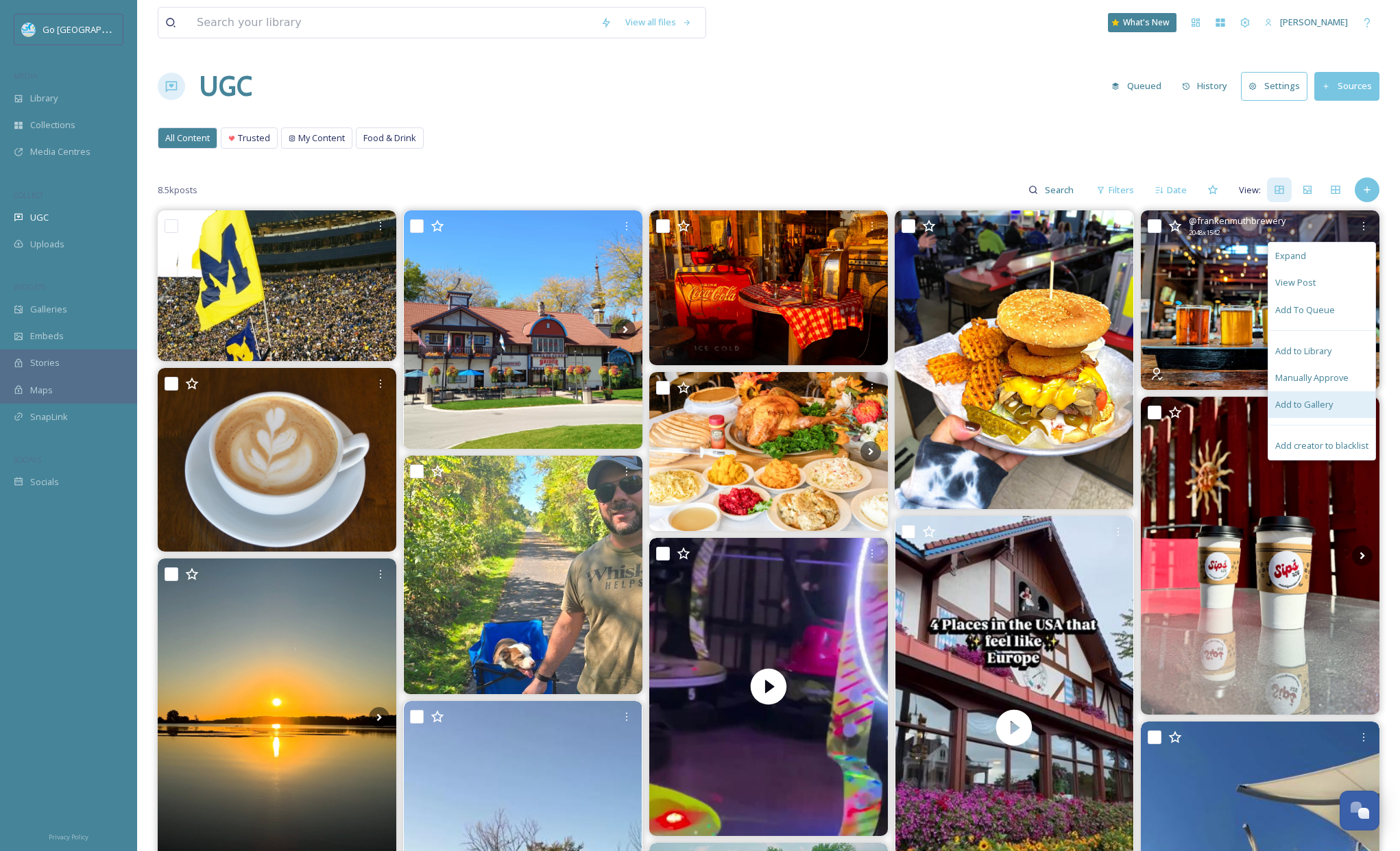
click at [1298, 405] on span "Add to Gallery" at bounding box center [1304, 404] width 58 height 13
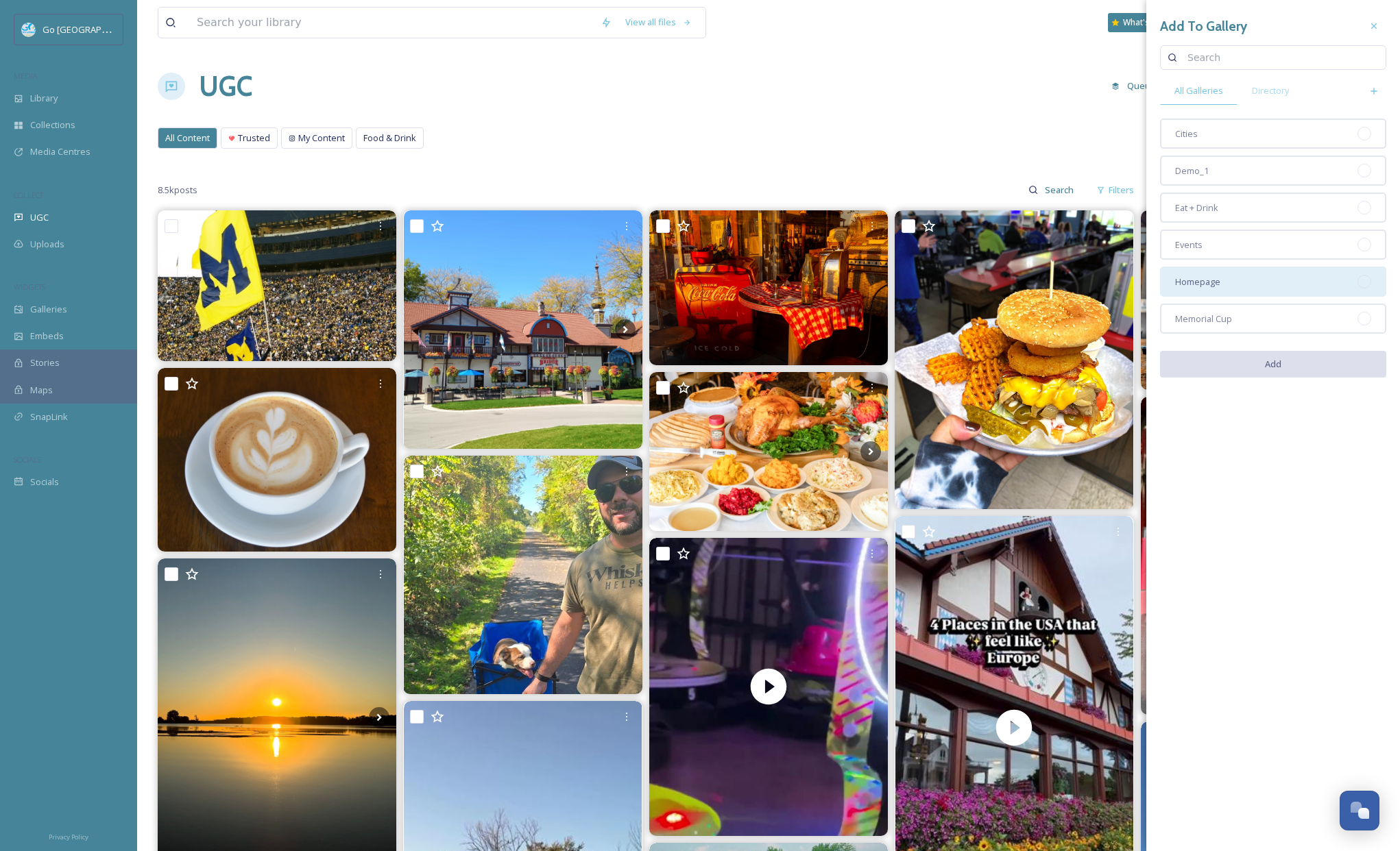
click at [1214, 281] on span "Homepage" at bounding box center [1197, 282] width 45 height 13
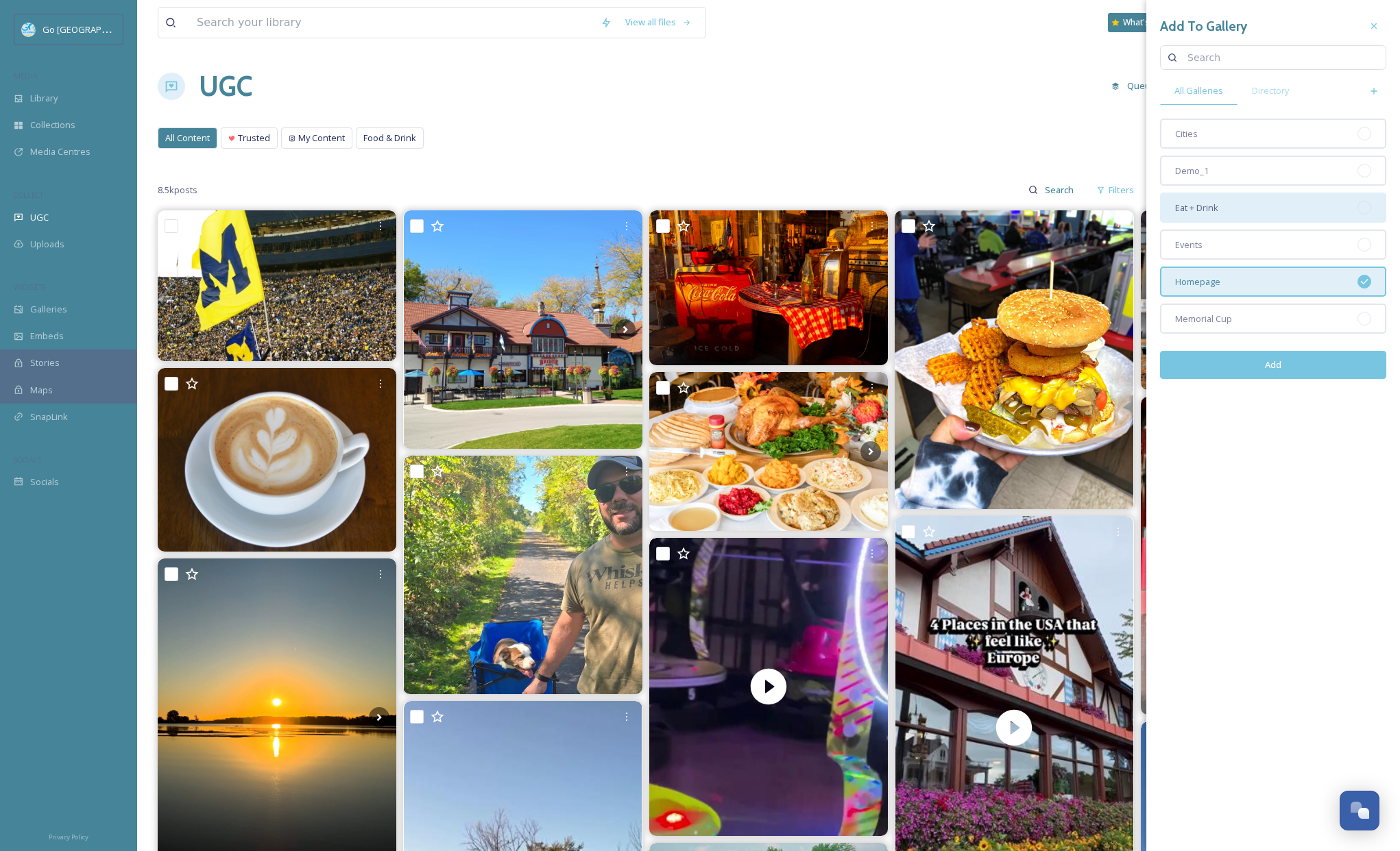
drag, startPoint x: 1216, startPoint y: 206, endPoint x: 1240, endPoint y: 252, distance: 51.9
click at [1216, 206] on span "Eat + Drink" at bounding box center [1196, 208] width 43 height 13
click at [1279, 362] on button "Add" at bounding box center [1273, 364] width 226 height 28
